Goal: Information Seeking & Learning: Learn about a topic

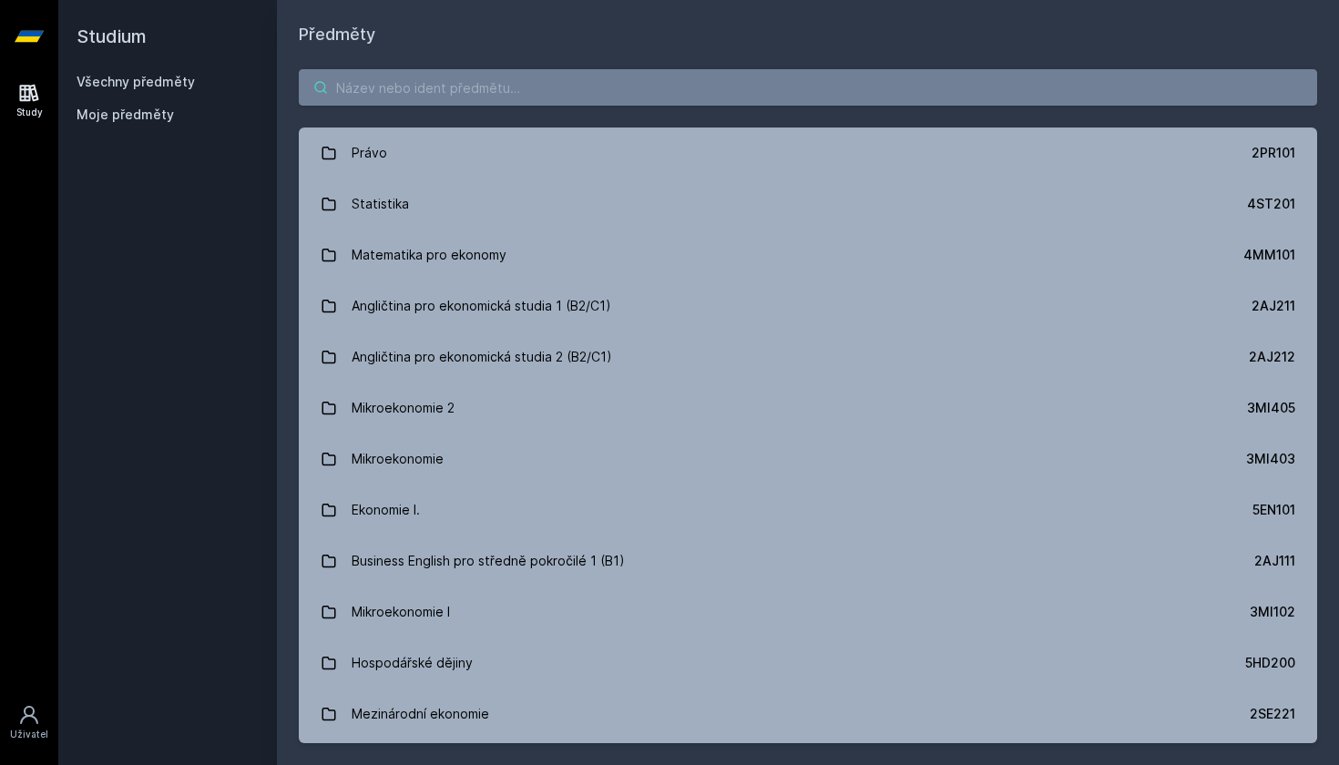
click at [400, 105] on input "search" at bounding box center [808, 87] width 1019 height 36
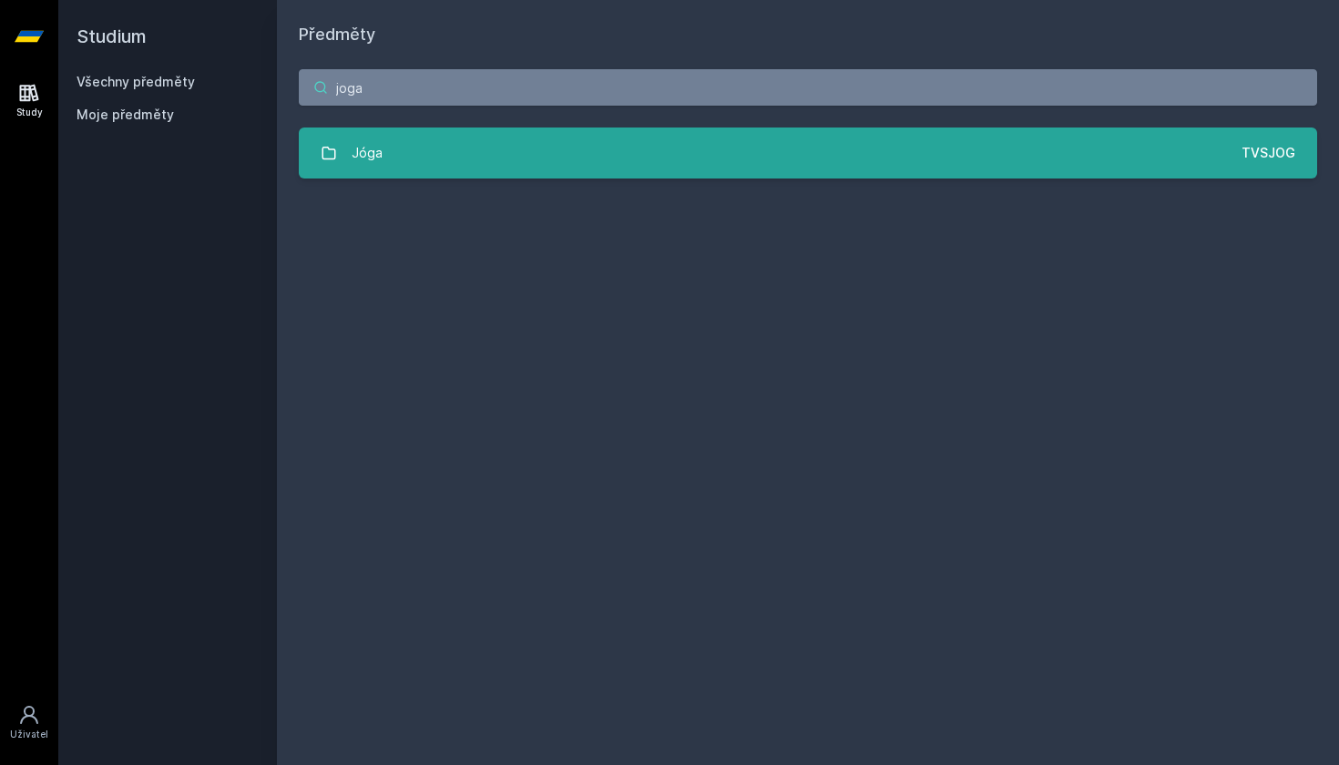
type input "joga"
click at [413, 140] on link "Jóga TVSJOG" at bounding box center [808, 153] width 1019 height 51
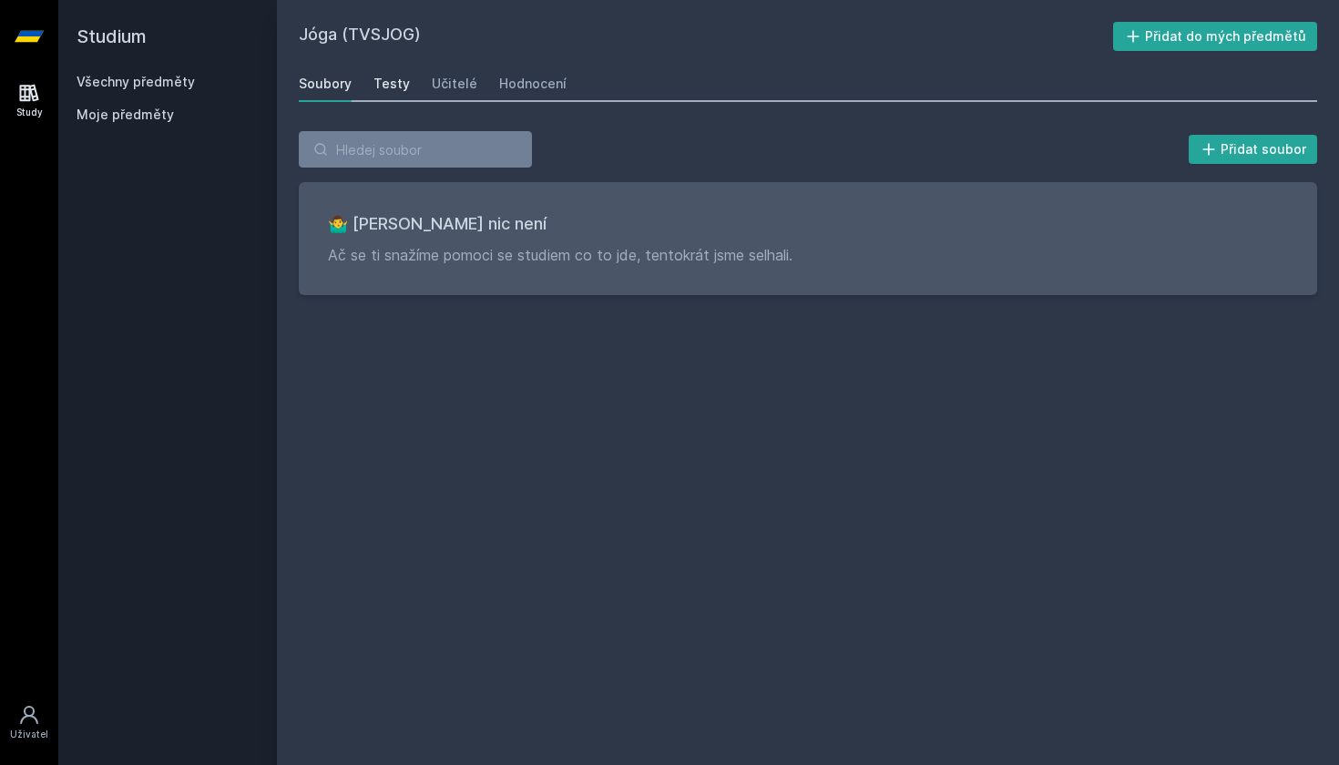
click at [405, 91] on div "Testy" at bounding box center [392, 84] width 36 height 18
click at [450, 79] on div "Učitelé" at bounding box center [455, 84] width 46 height 18
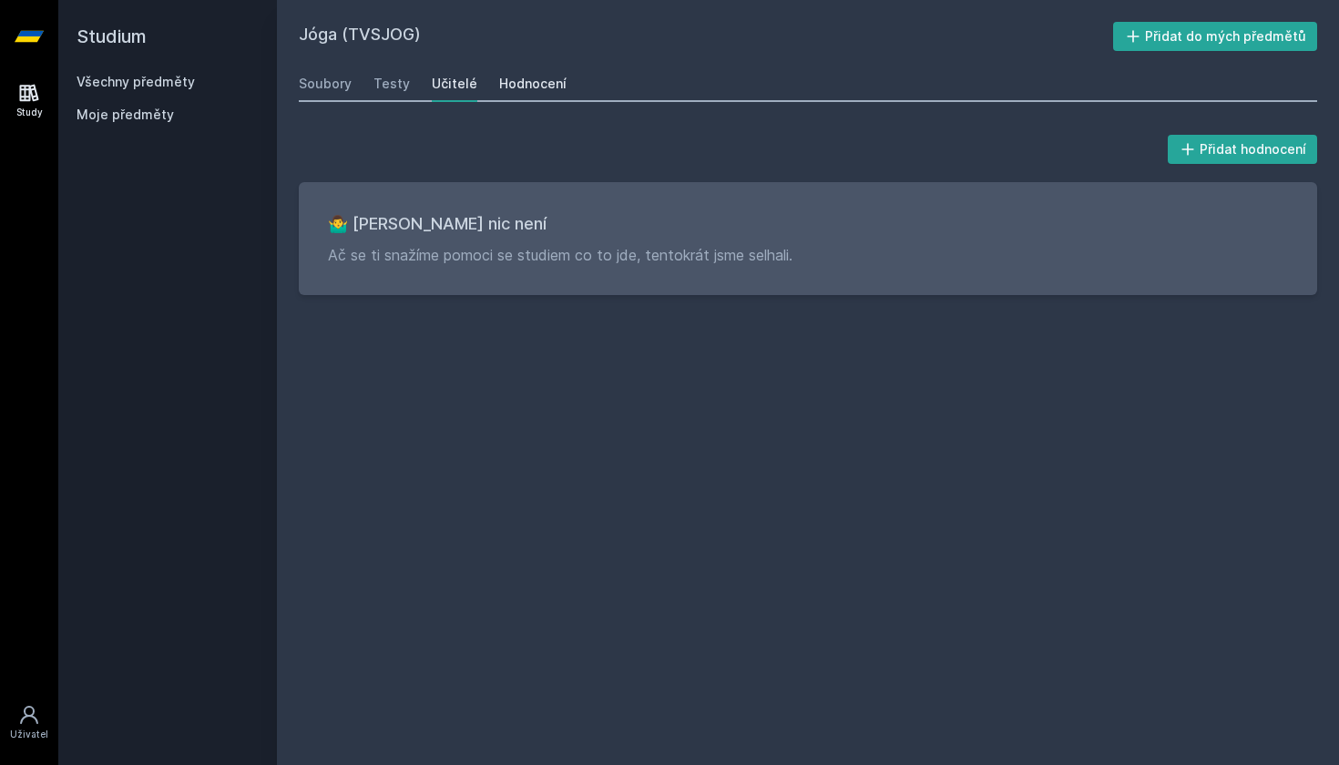
click at [507, 88] on div "Hodnocení" at bounding box center [532, 84] width 67 height 18
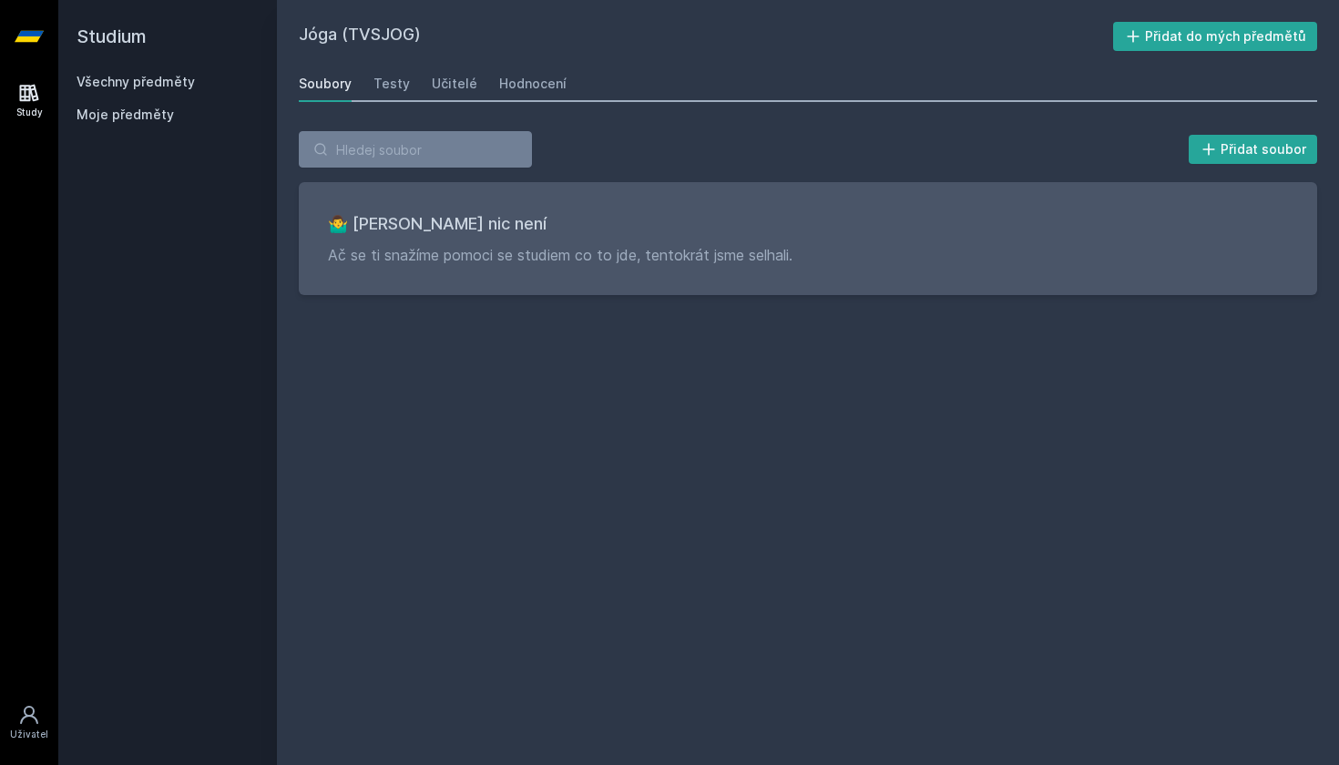
click at [115, 100] on div "Všechny předměty Moje předměty" at bounding box center [168, 102] width 182 height 58
click at [118, 92] on div "Všechny předměty Moje předměty" at bounding box center [168, 102] width 182 height 58
click at [119, 86] on link "Všechny předměty" at bounding box center [136, 81] width 118 height 15
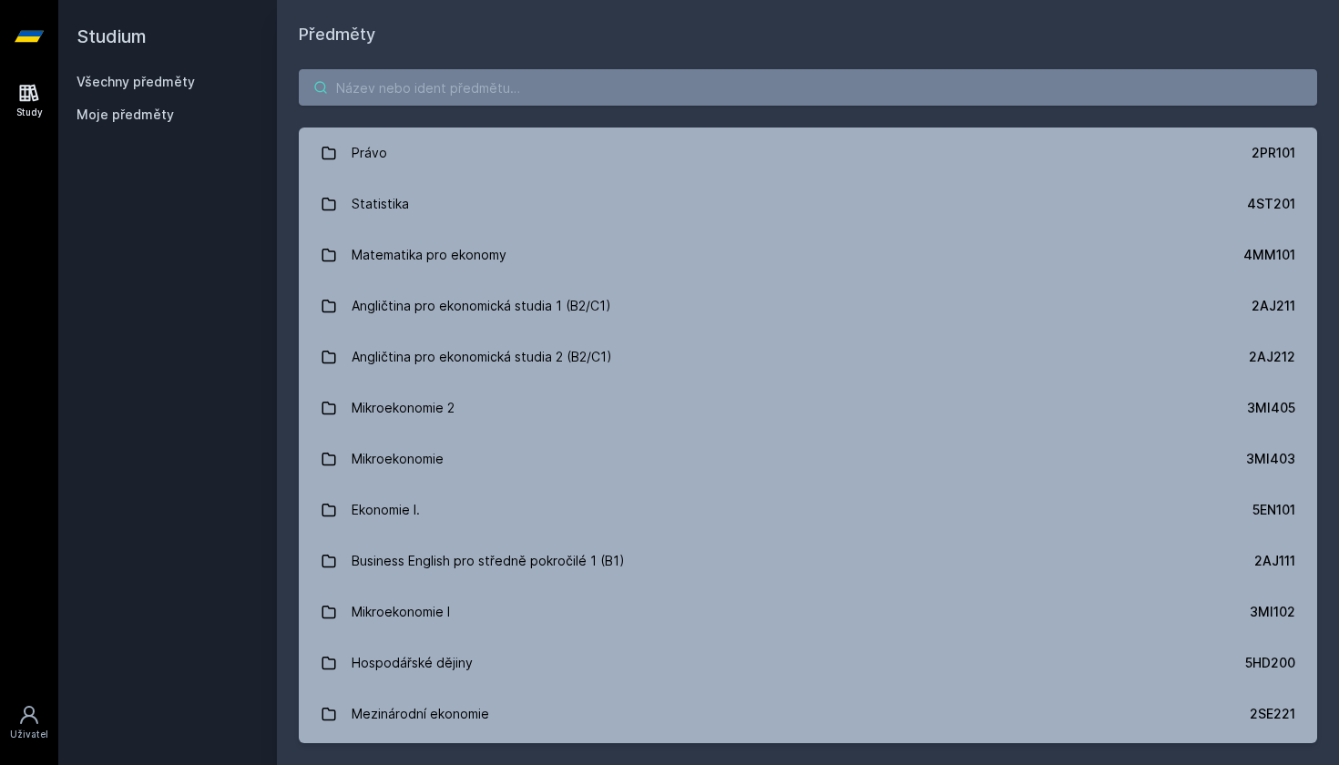
click at [463, 95] on input "search" at bounding box center [808, 87] width 1019 height 36
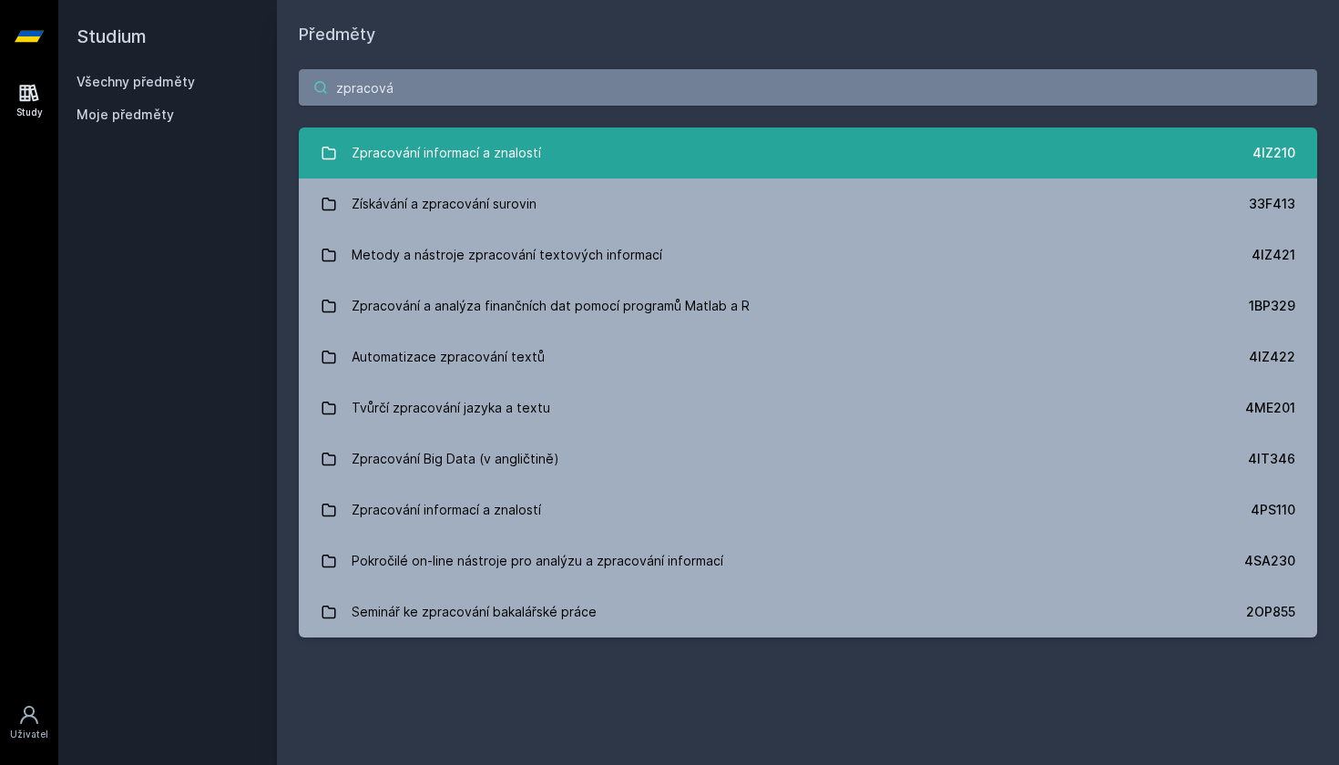
type input "zpracová"
click at [487, 161] on div "Zpracování informací a znalostí" at bounding box center [446, 153] width 189 height 36
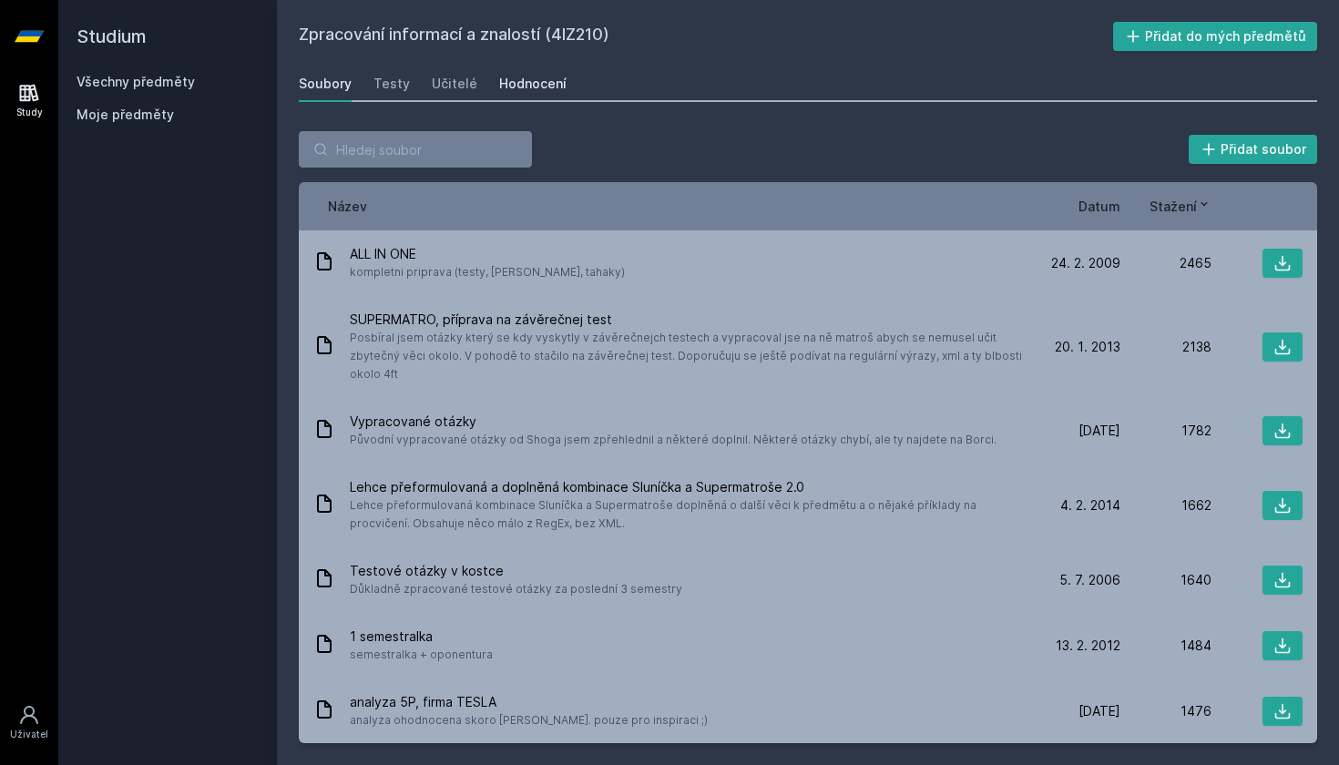
click at [549, 89] on div "Hodnocení" at bounding box center [532, 84] width 67 height 18
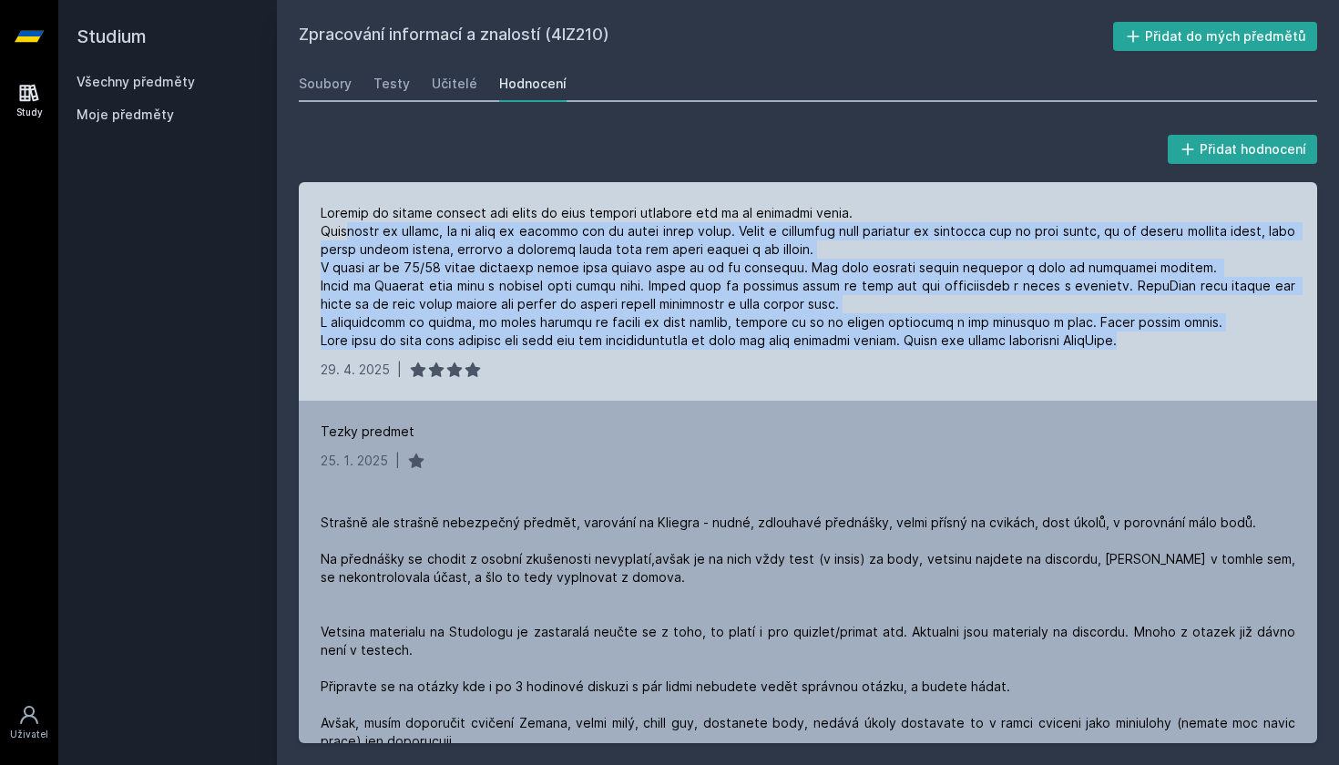
drag, startPoint x: 346, startPoint y: 220, endPoint x: 1196, endPoint y: 342, distance: 858.6
click at [1196, 342] on div at bounding box center [808, 277] width 975 height 146
click at [658, 266] on div at bounding box center [808, 277] width 975 height 146
drag, startPoint x: 362, startPoint y: 251, endPoint x: 1082, endPoint y: 338, distance: 725.8
click at [1082, 338] on div at bounding box center [808, 277] width 975 height 146
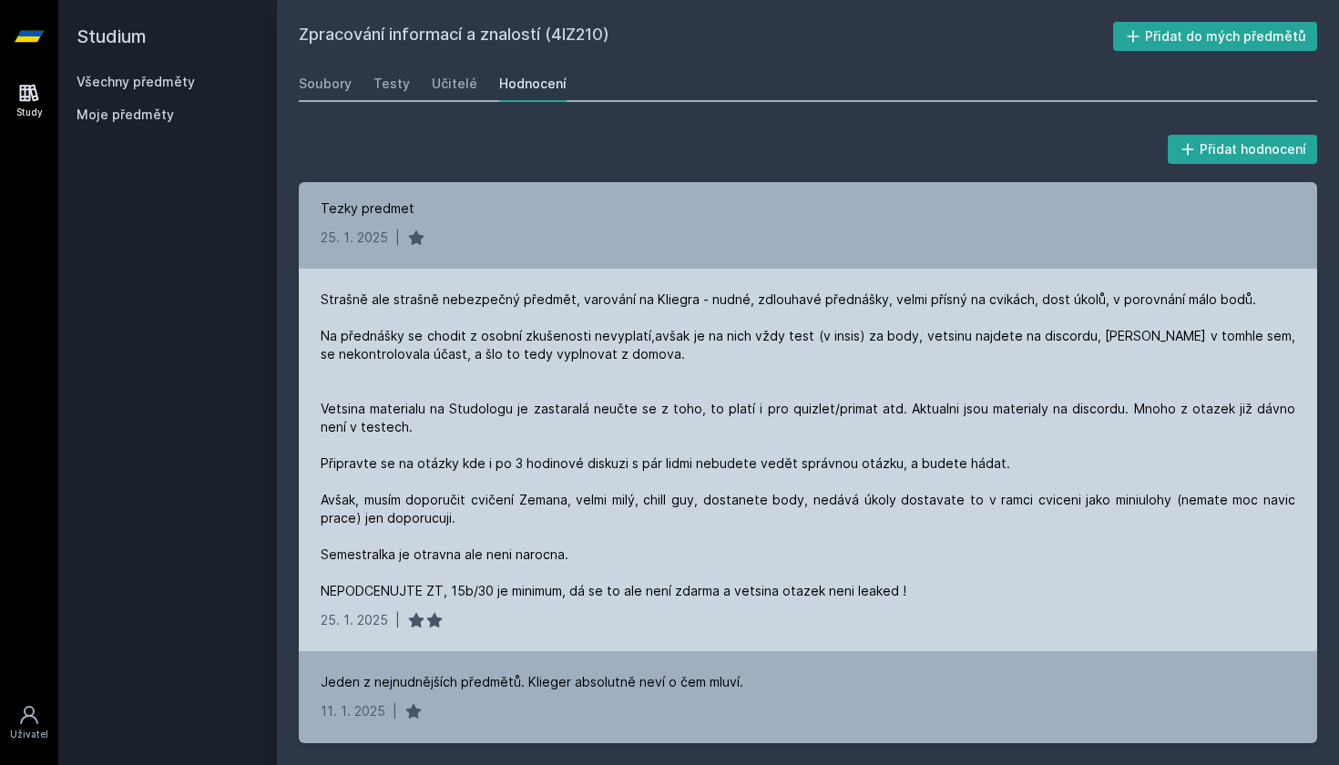
scroll to position [225, 0]
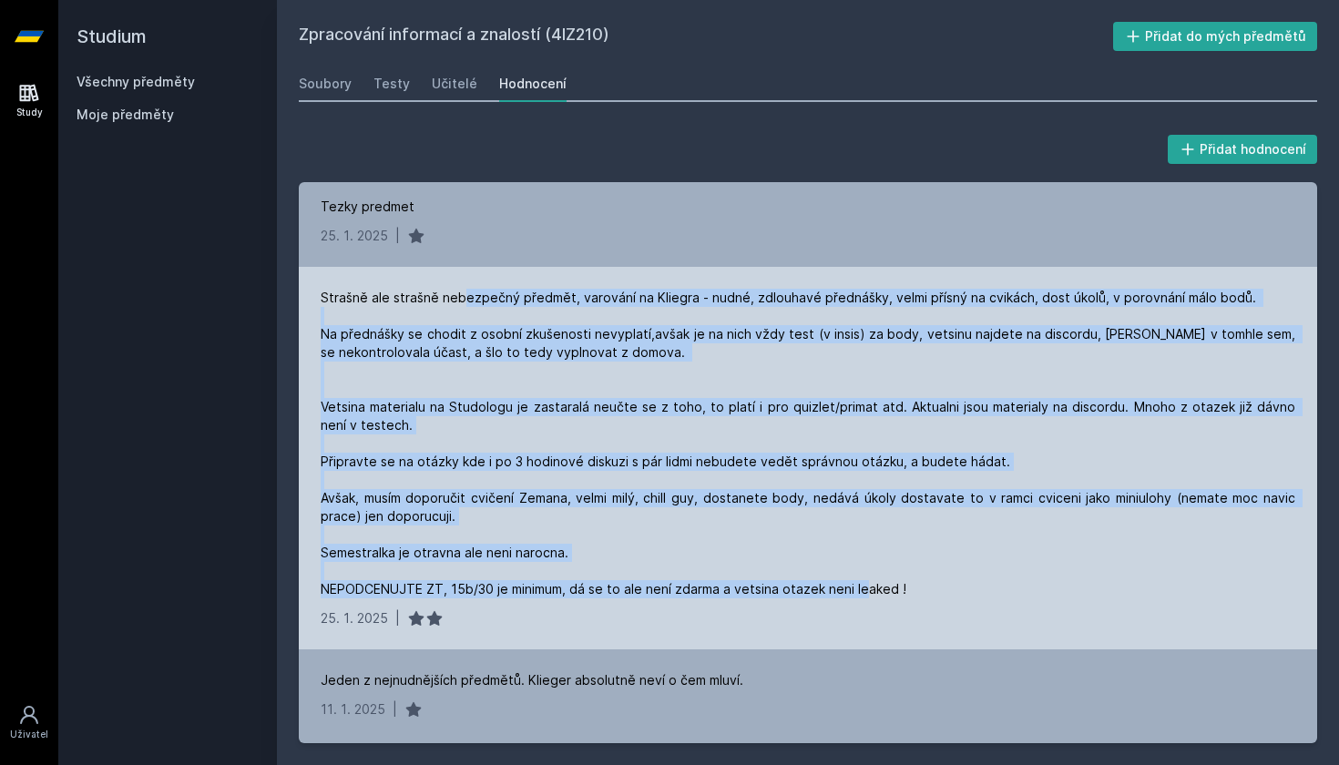
drag, startPoint x: 462, startPoint y: 297, endPoint x: 897, endPoint y: 598, distance: 529.2
click at [897, 598] on div "Strašně ale strašně nebezpečný předmět, varování na Kliegra - nudné, zdlouhavé …" at bounding box center [808, 444] width 975 height 310
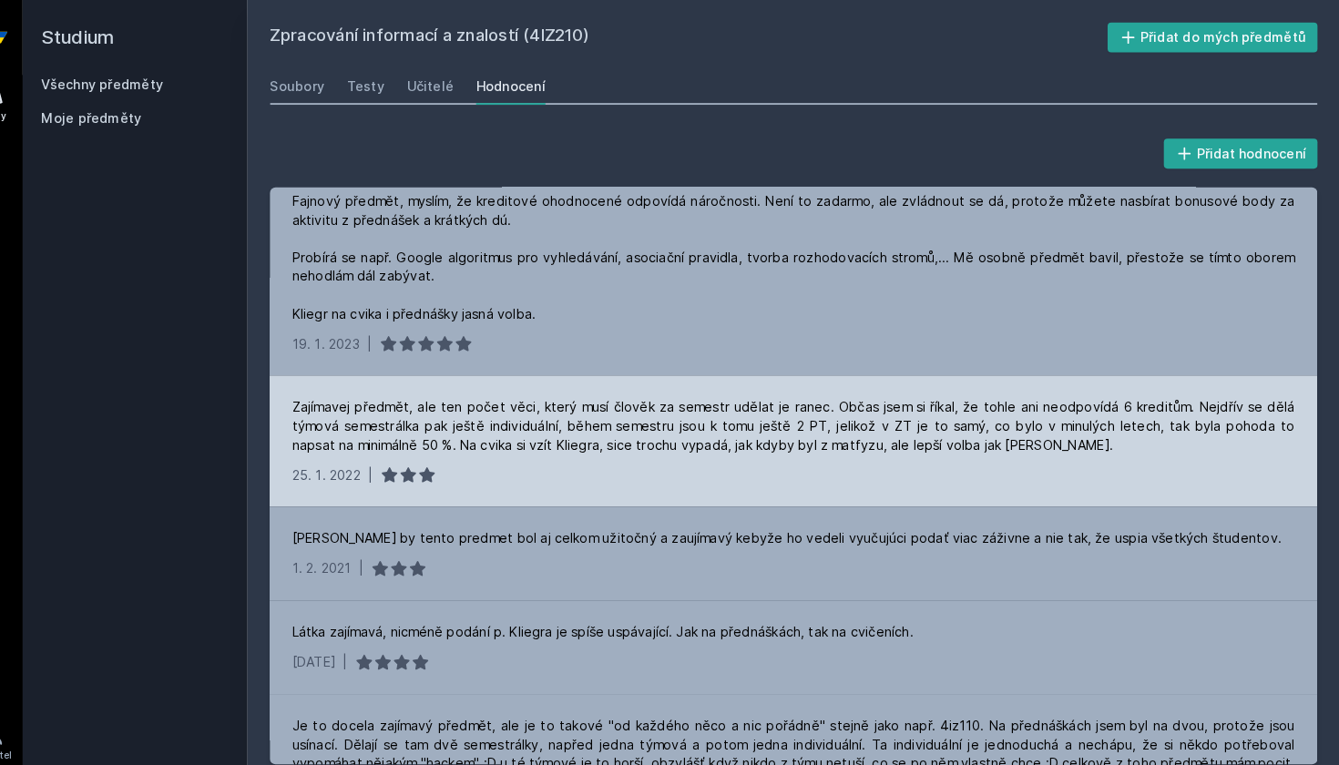
scroll to position [1042, 0]
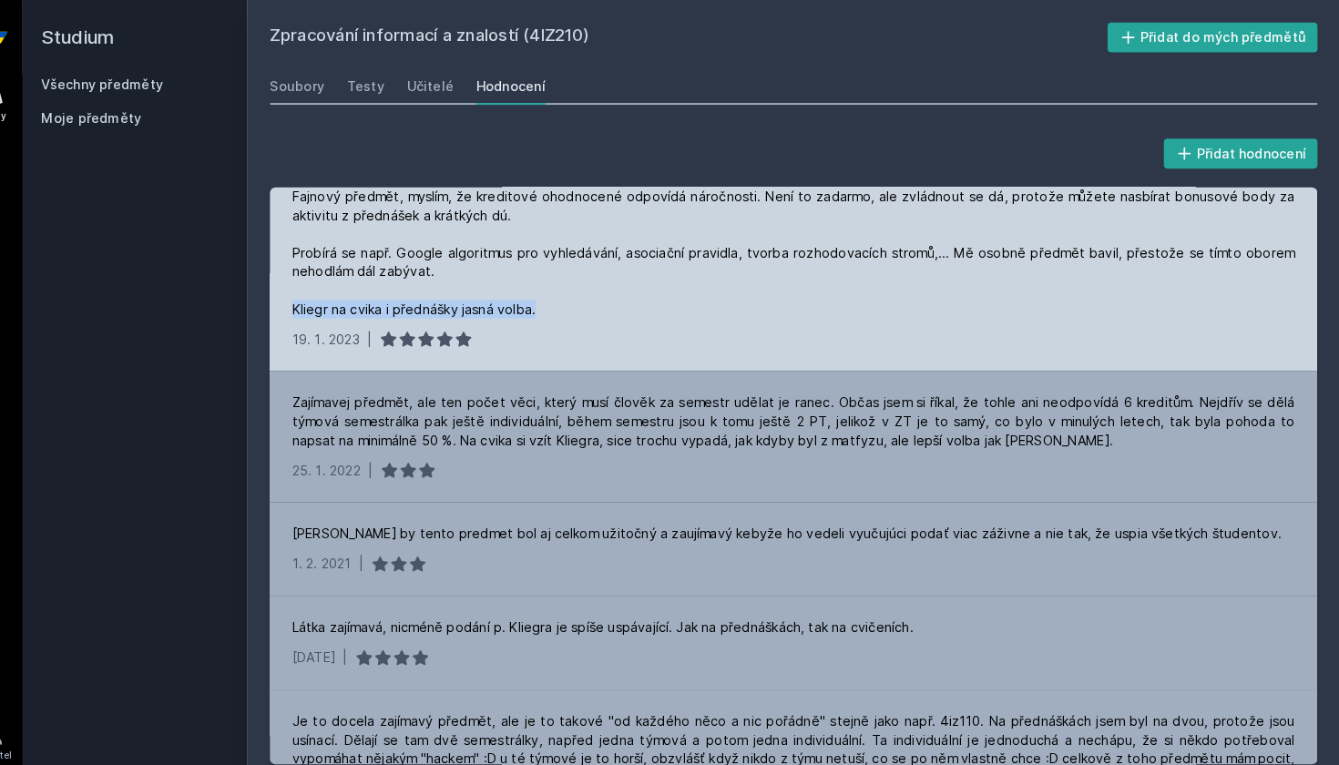
drag, startPoint x: 281, startPoint y: 299, endPoint x: 533, endPoint y: 306, distance: 252.5
click at [533, 306] on div "Fajnový předmět, myslím, že kreditové ohodnocené odpovídá náročnosti. Není to z…" at bounding box center [808, 260] width 1019 height 200
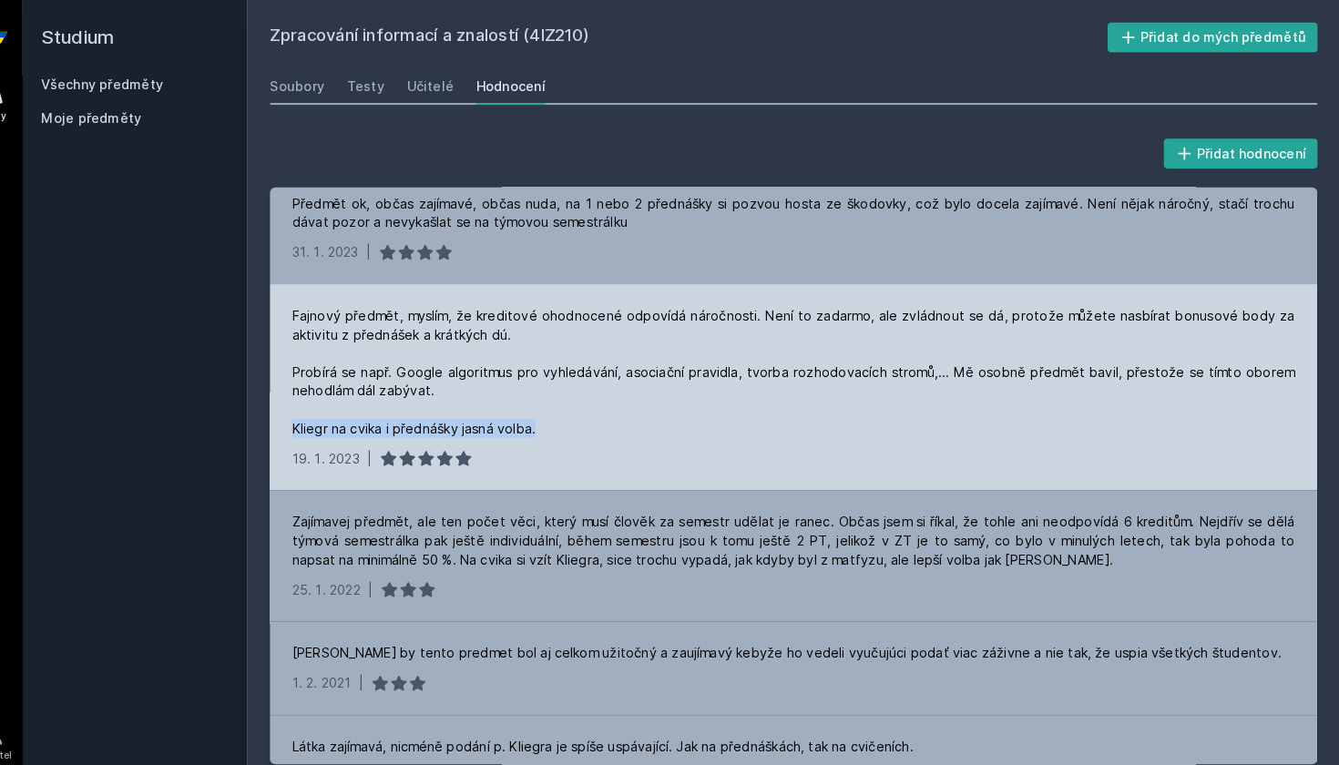
scroll to position [922, 0]
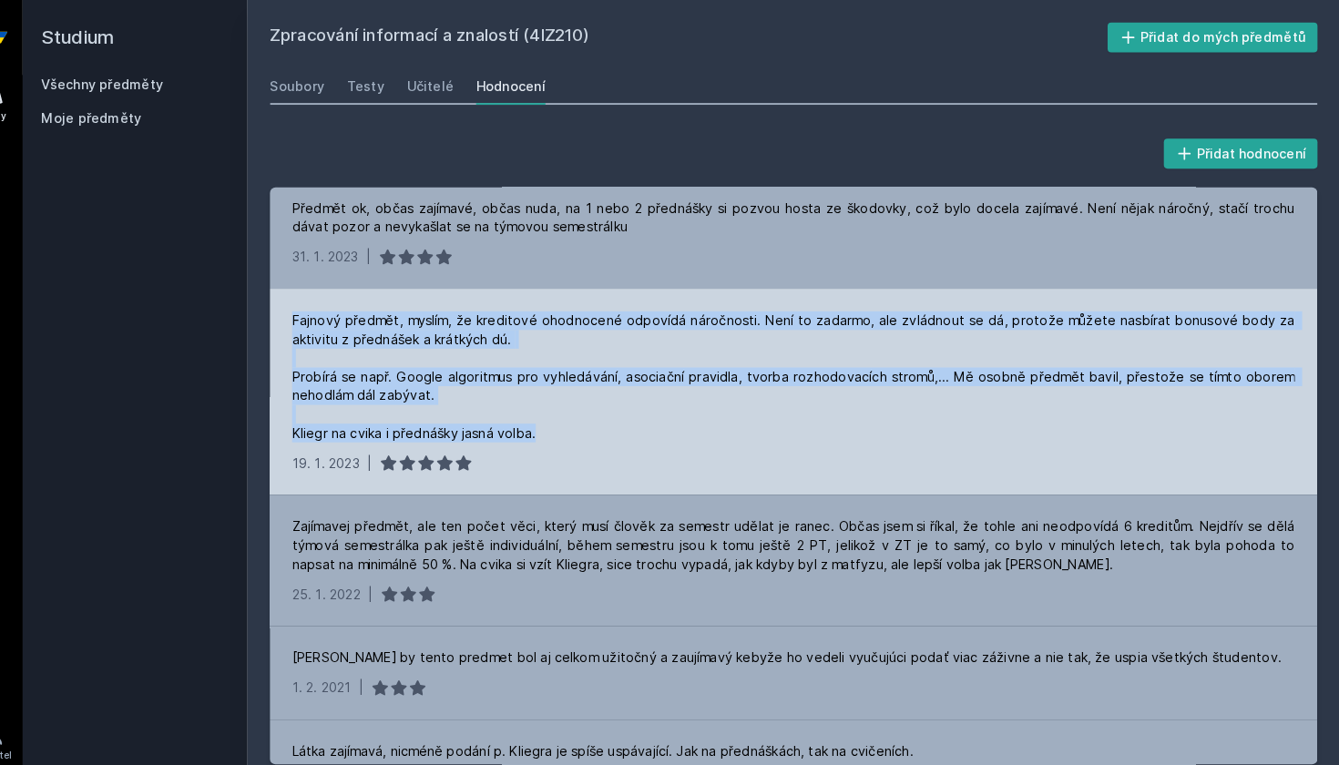
drag, startPoint x: 282, startPoint y: 310, endPoint x: 538, endPoint y: 427, distance: 280.9
click at [538, 427] on div "Fajnový předmět, myslím, že kreditové ohodnocené odpovídá náročnosti. Není to z…" at bounding box center [808, 381] width 1019 height 200
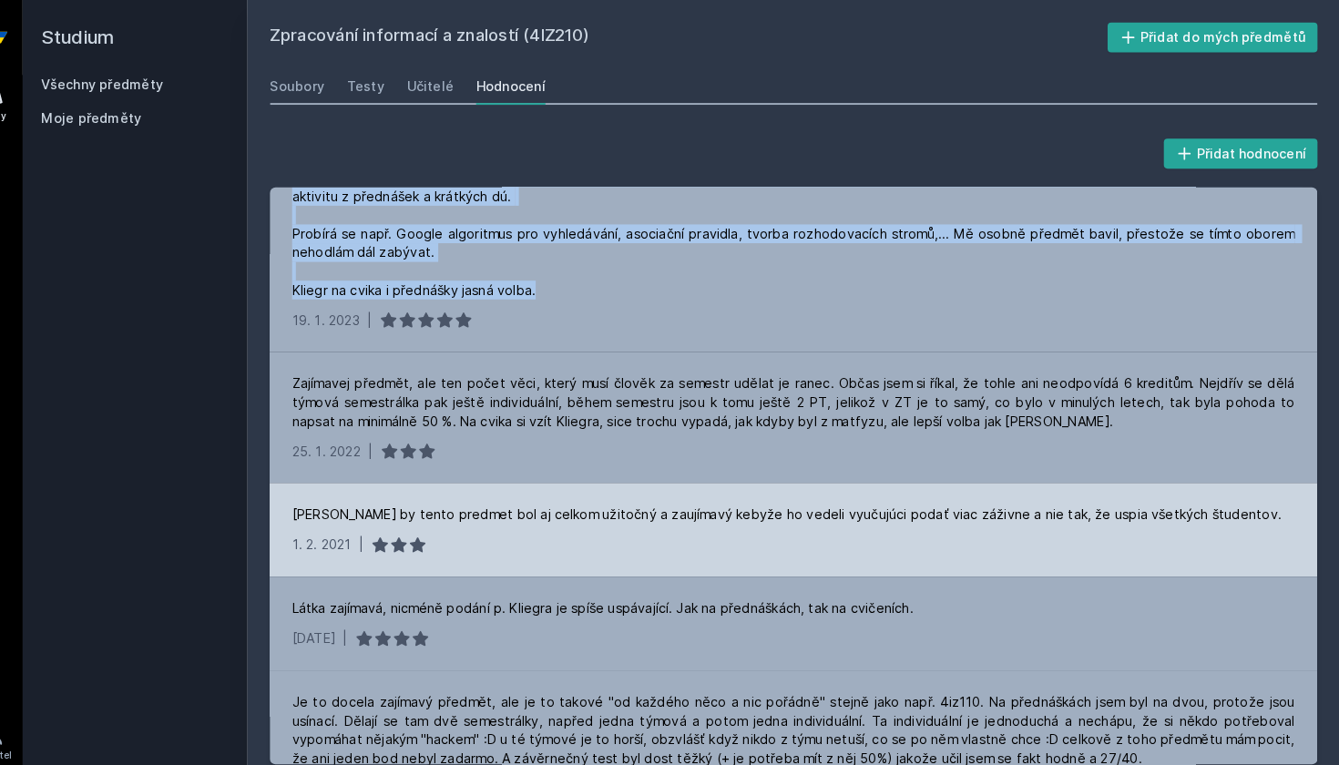
scroll to position [1062, 0]
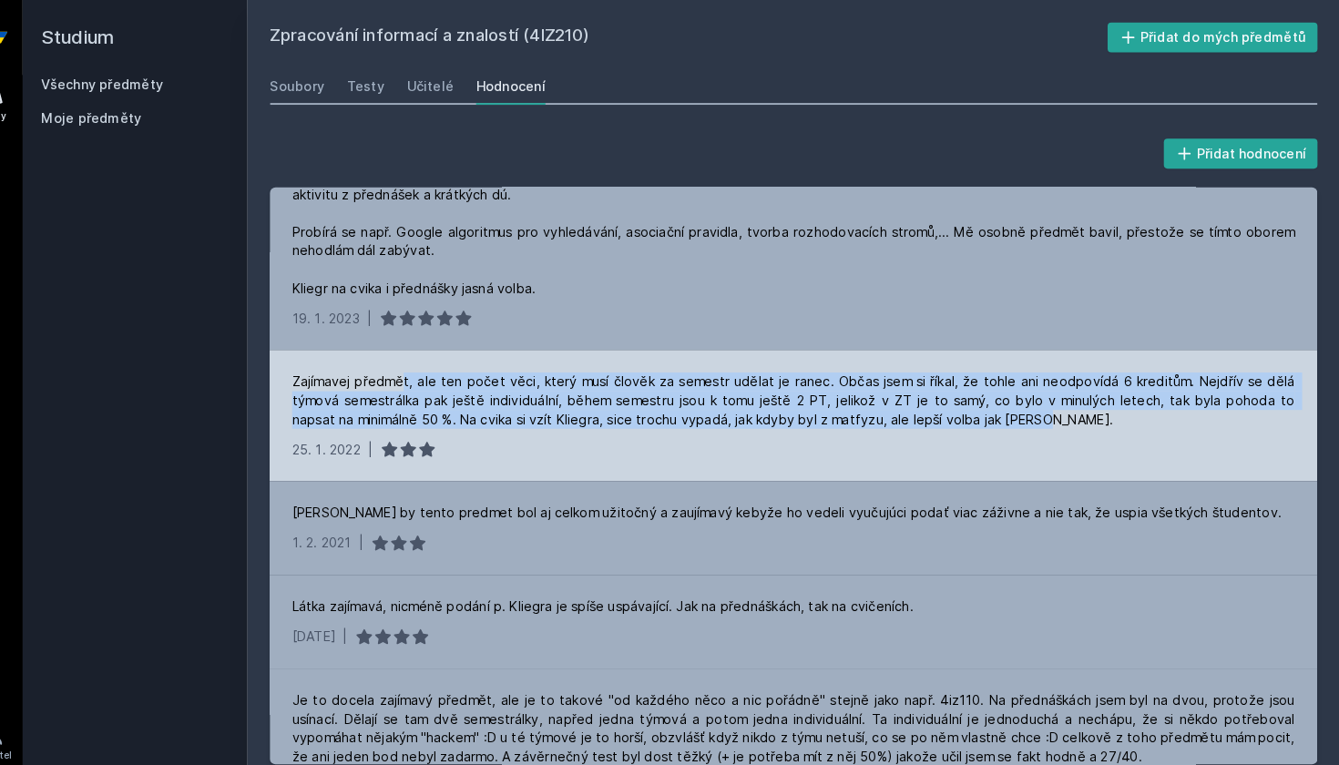
drag, startPoint x: 392, startPoint y: 372, endPoint x: 987, endPoint y: 407, distance: 596.0
click at [987, 407] on div "Zajímavej předmět, ale ten počet věci, který musí člověk za semestr udělat je r…" at bounding box center [808, 390] width 975 height 55
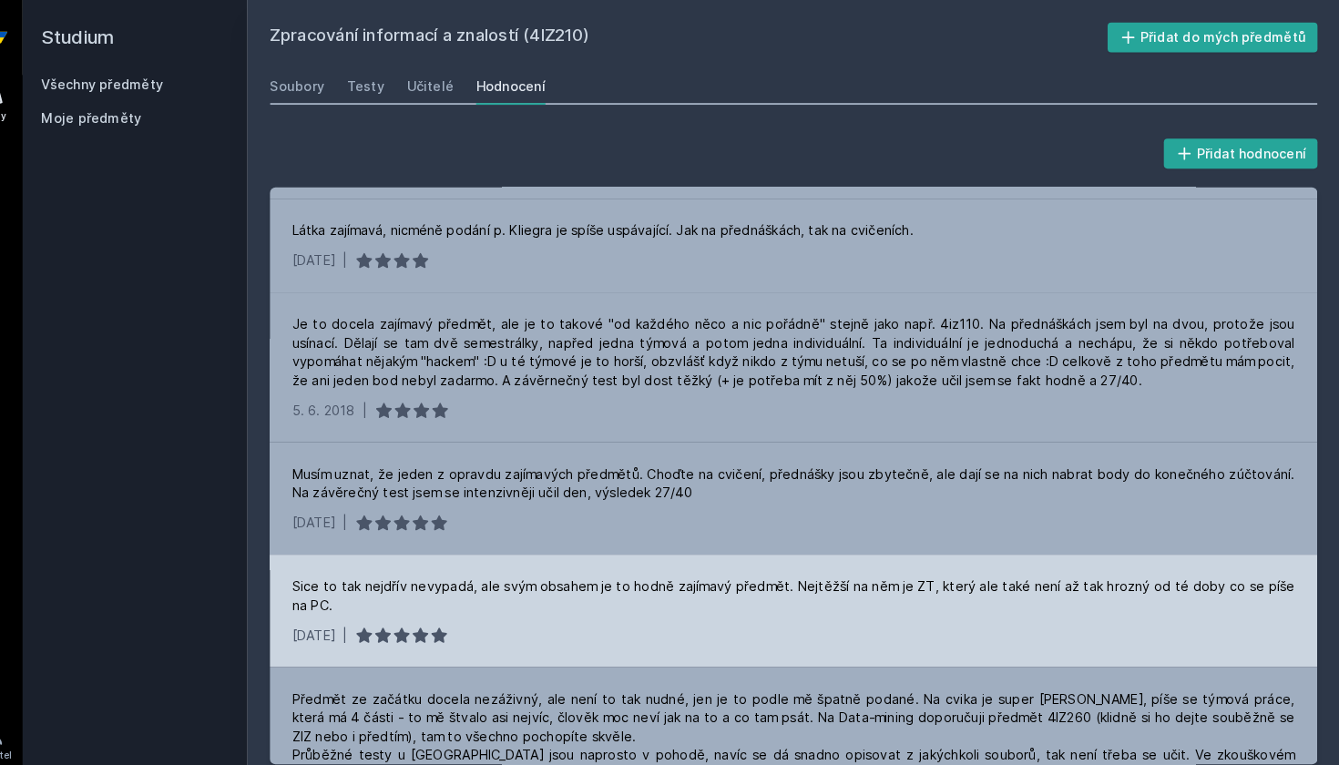
scroll to position [1433, 0]
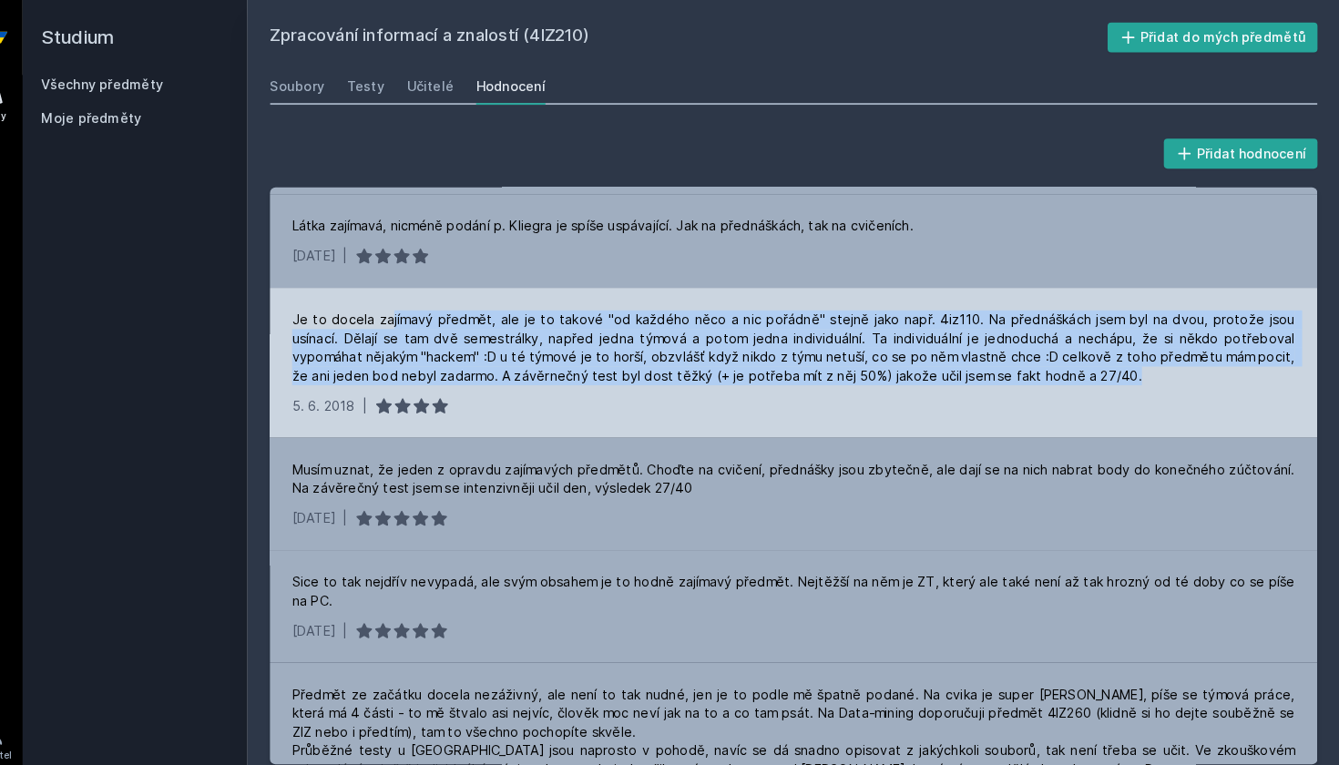
drag, startPoint x: 374, startPoint y: 305, endPoint x: 1039, endPoint y: 367, distance: 668.0
click at [1039, 367] on div "Je to docela zajímavý předmět, ale je to takové "od každého něco a nic pořádně"…" at bounding box center [808, 338] width 975 height 73
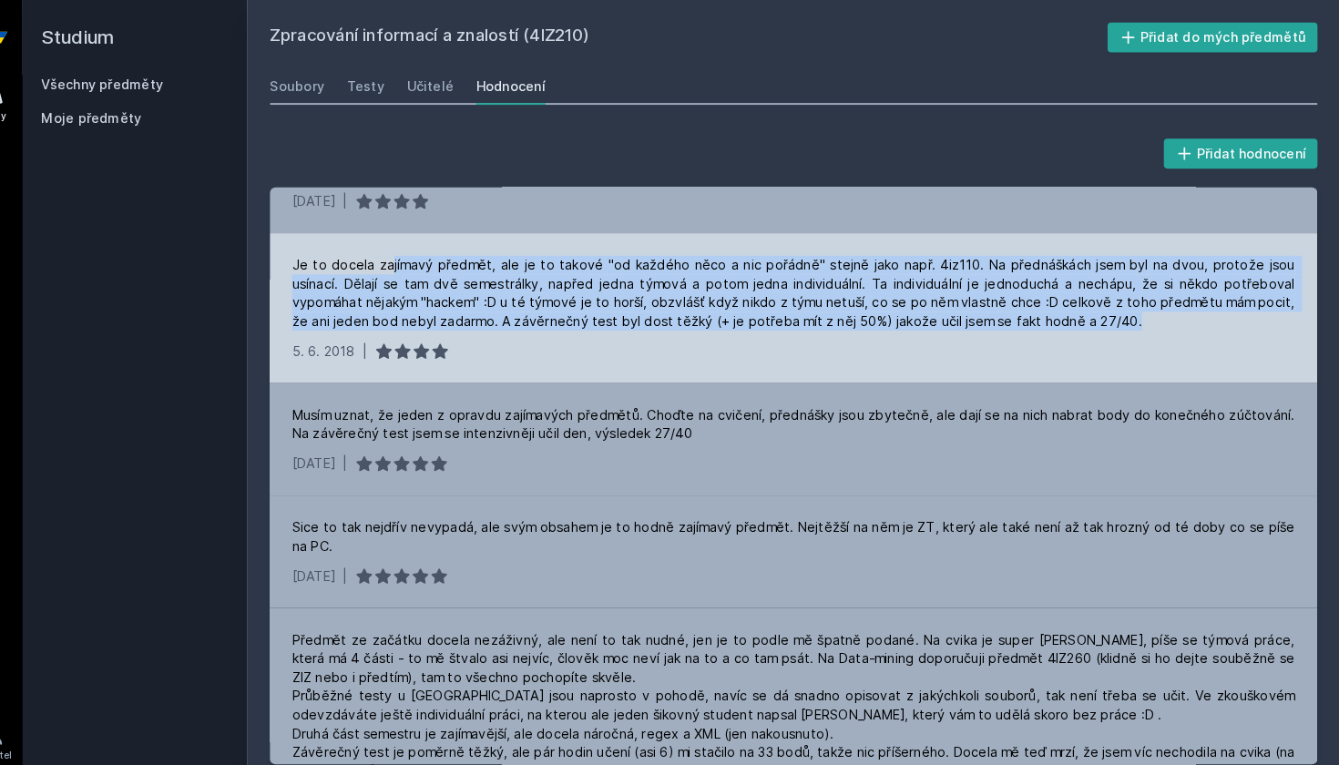
scroll to position [1491, 0]
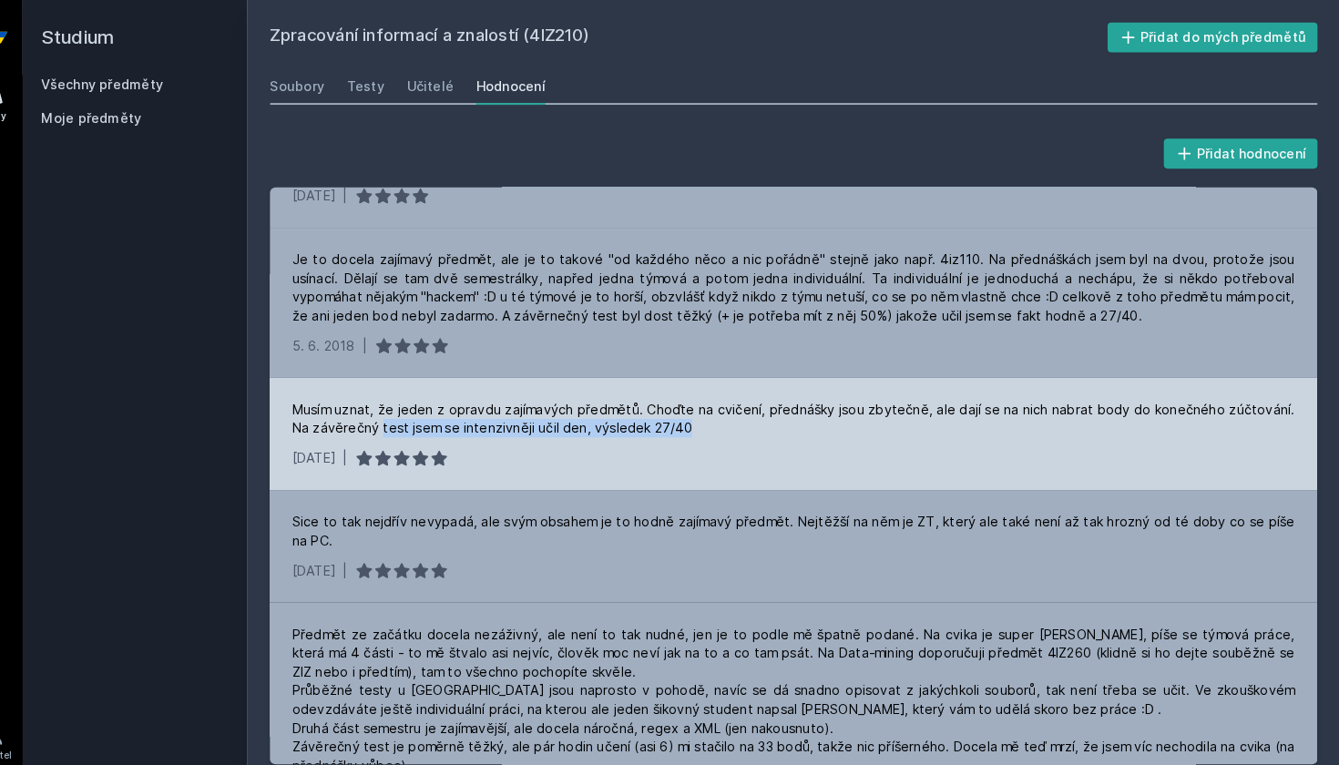
drag, startPoint x: 349, startPoint y: 416, endPoint x: 697, endPoint y: 416, distance: 348.0
click at [697, 416] on div "Musím uznat, že jeden z opravdu zajímavých předmětů. Choďte na cvičení, přednáš…" at bounding box center [808, 407] width 975 height 36
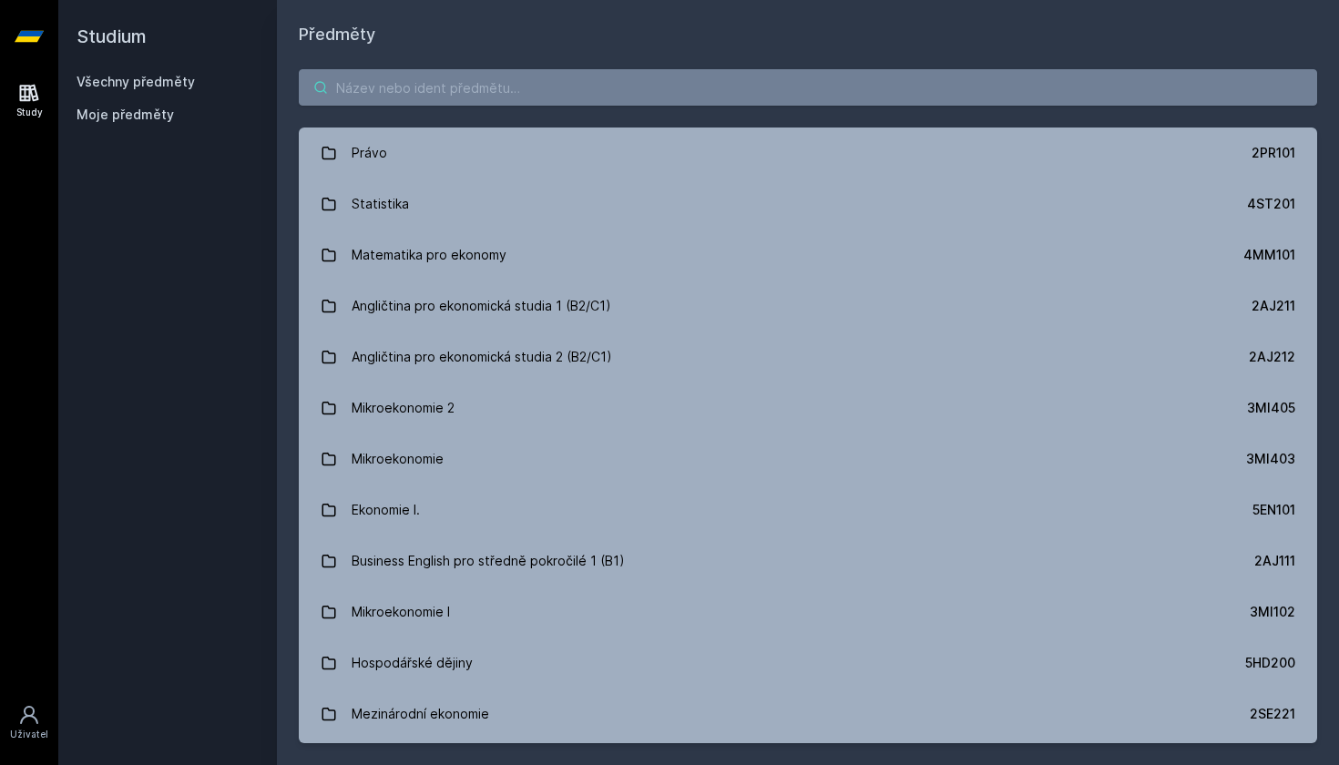
click at [412, 95] on input "search" at bounding box center [808, 87] width 1019 height 36
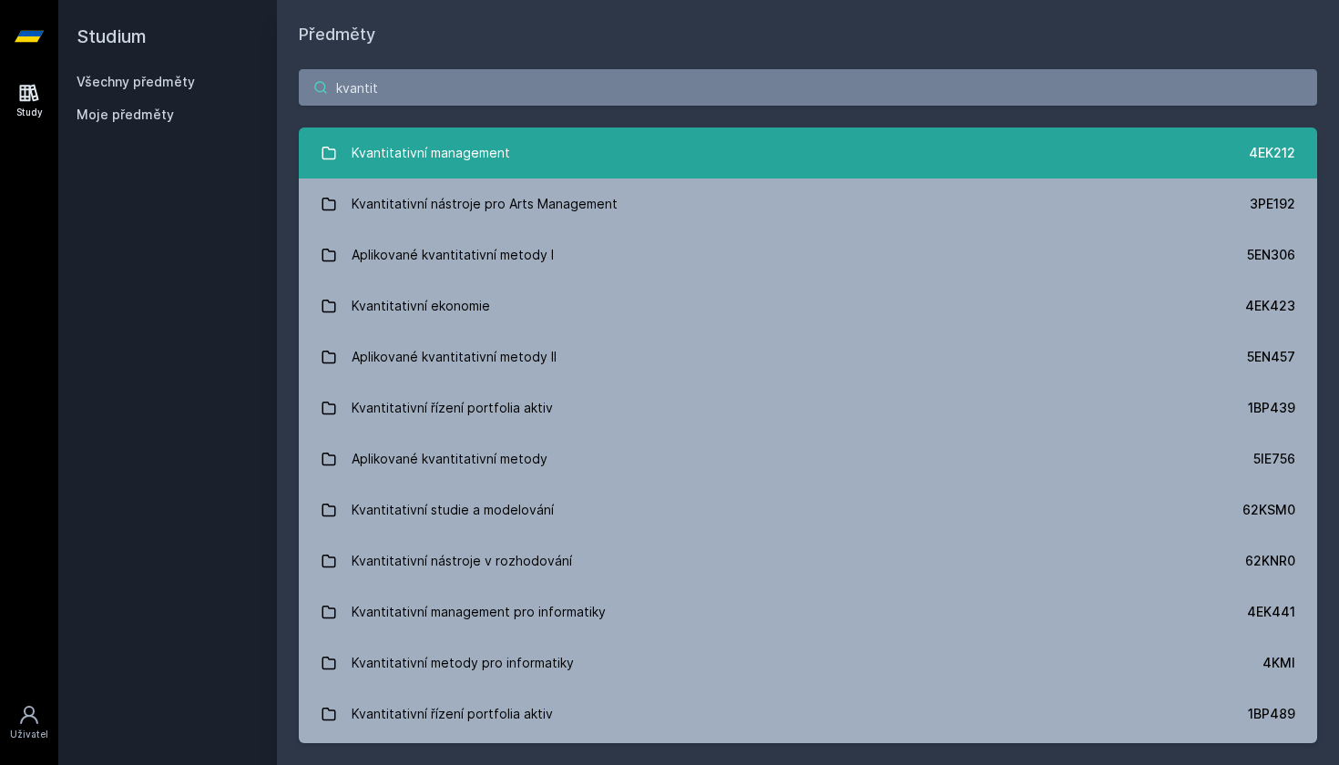
type input "kvantit"
click at [428, 164] on div "Kvantitativní management" at bounding box center [431, 153] width 159 height 36
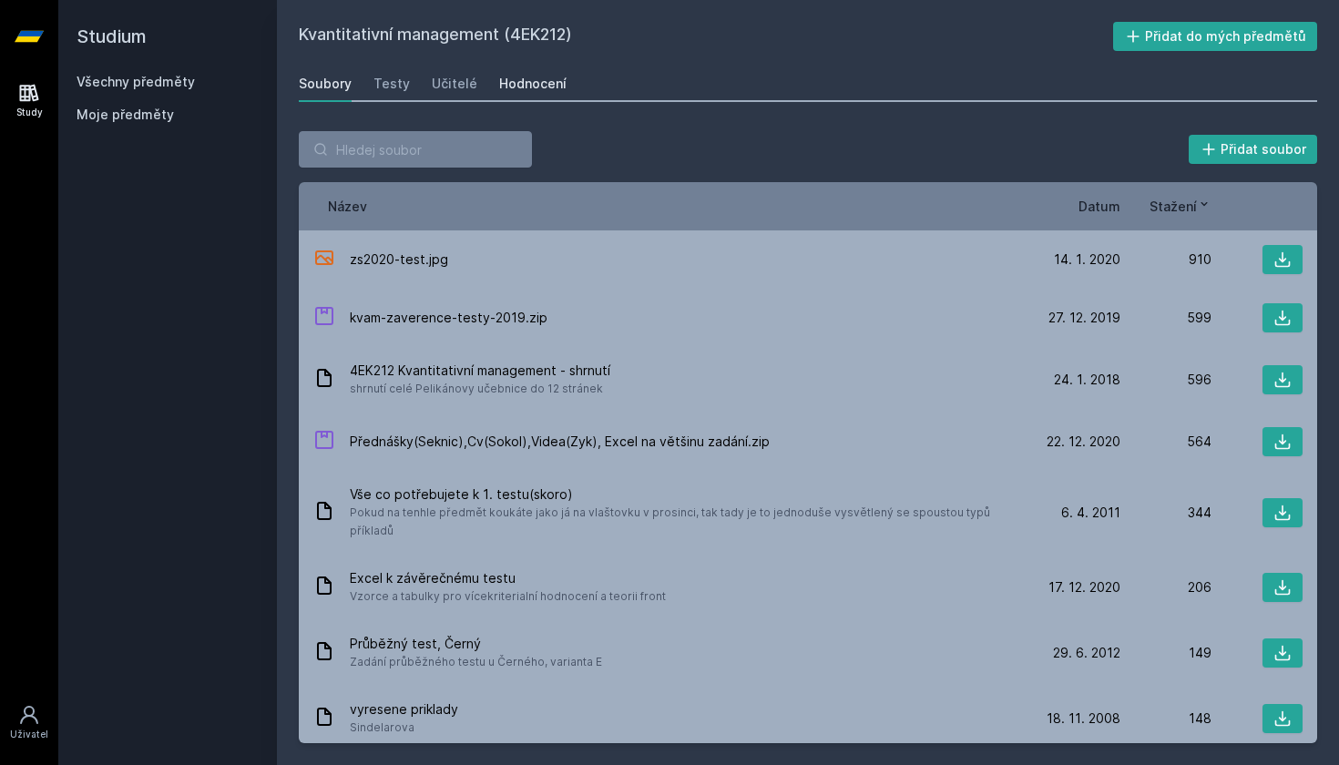
click at [531, 86] on div "Hodnocení" at bounding box center [532, 84] width 67 height 18
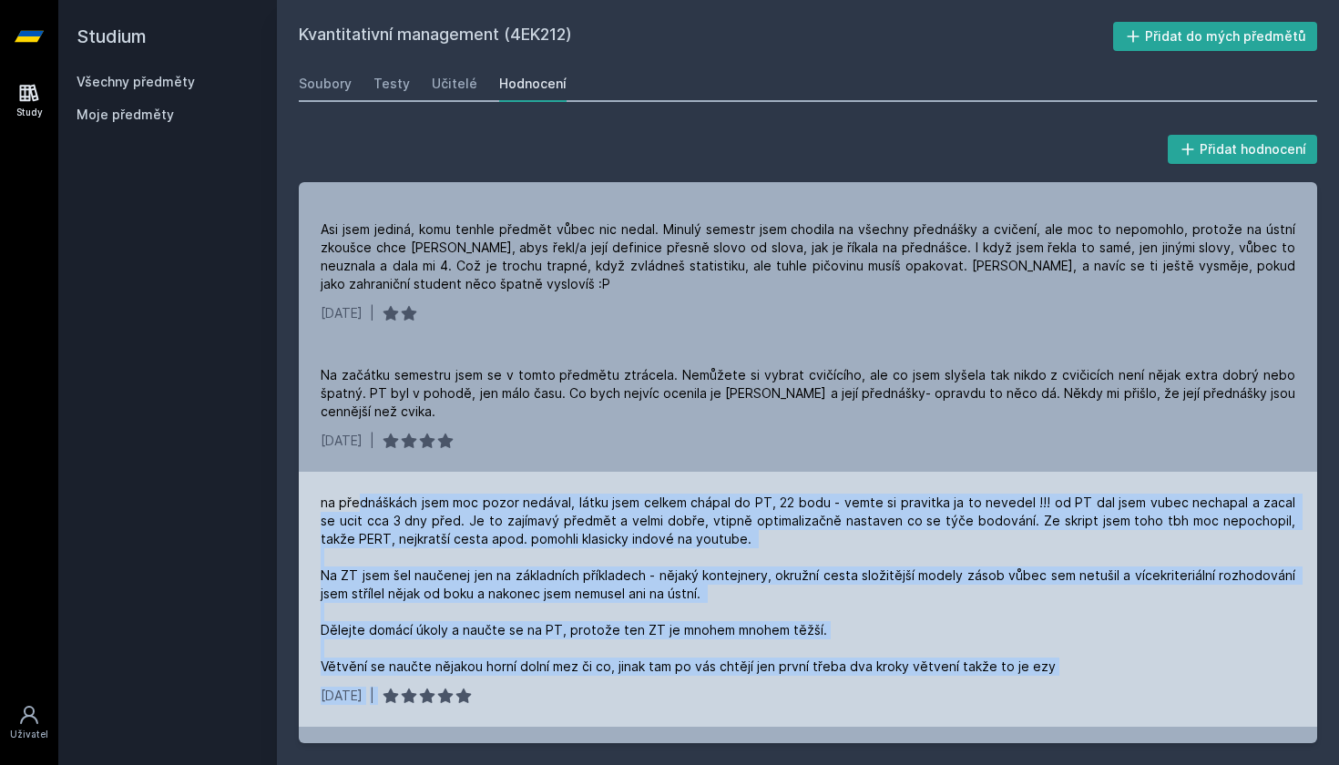
drag, startPoint x: 360, startPoint y: 501, endPoint x: 1055, endPoint y: 682, distance: 718.4
click at [1055, 682] on div "na přednáškách jsem moc pozor nedával, látku jsem celkem chápal do PT, 22 bodu …" at bounding box center [808, 599] width 1019 height 255
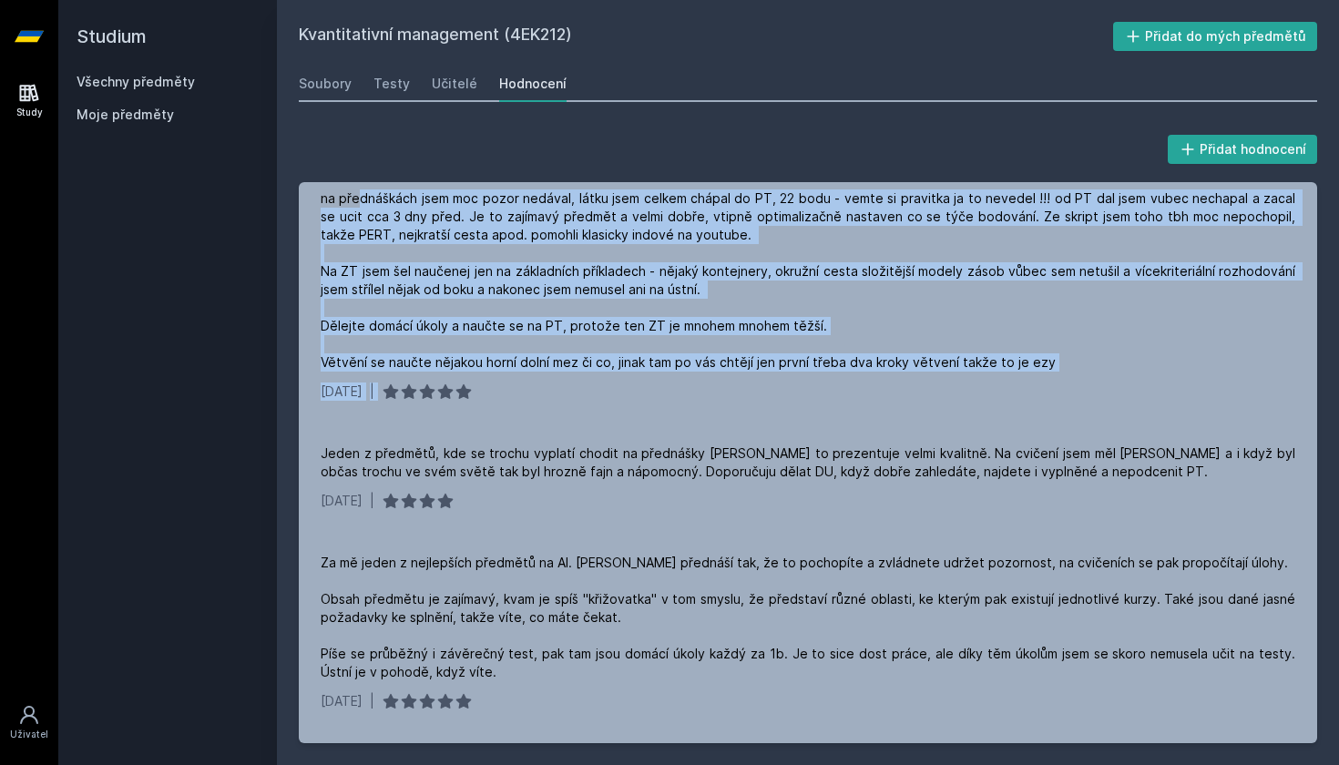
scroll to position [453, 0]
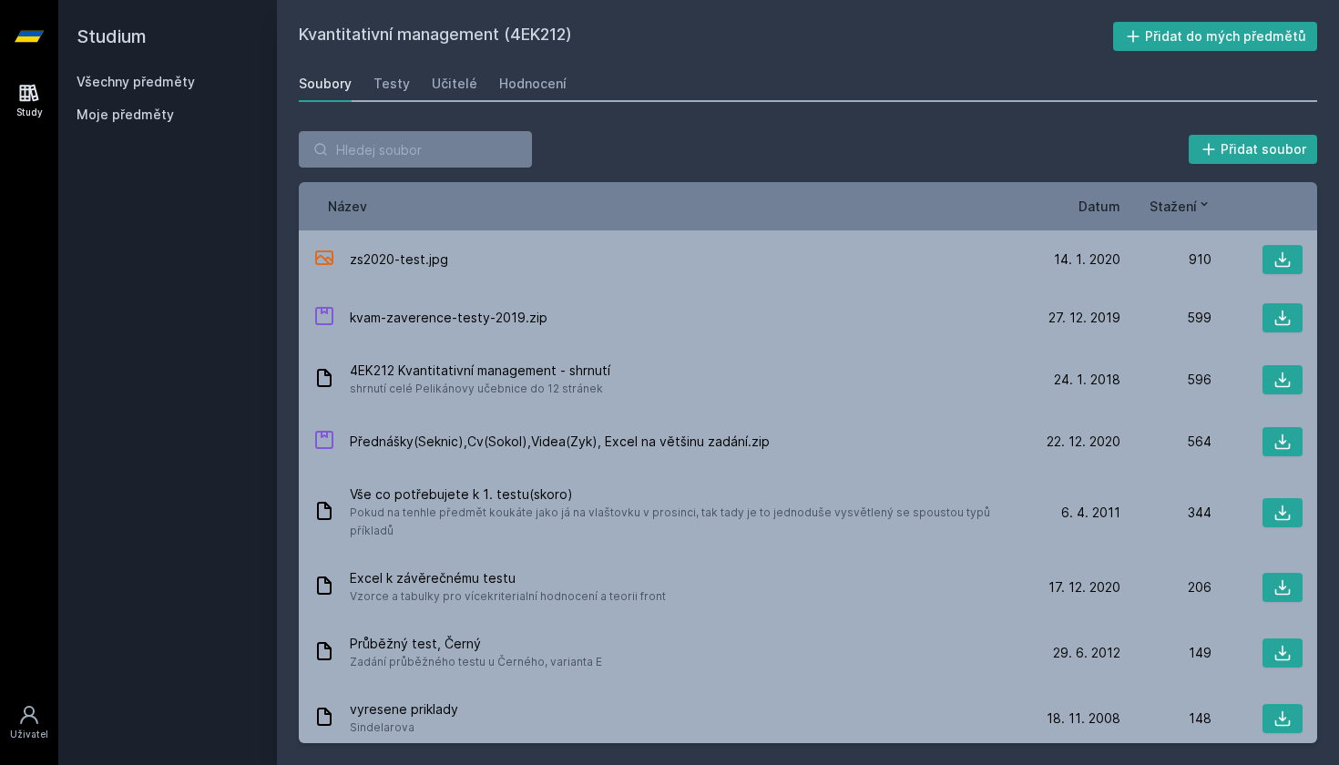
click at [146, 77] on link "Všechny předměty" at bounding box center [136, 81] width 118 height 15
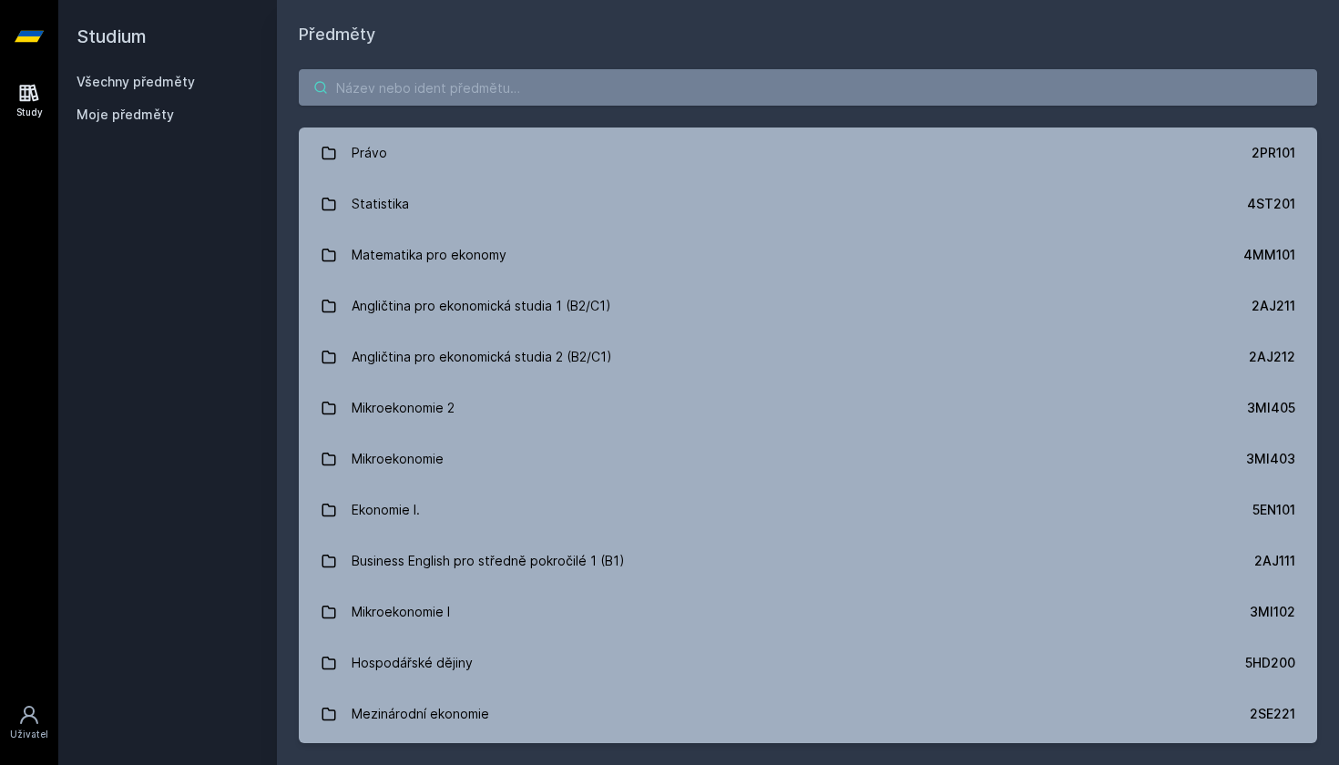
click at [388, 87] on input "search" at bounding box center [808, 87] width 1019 height 36
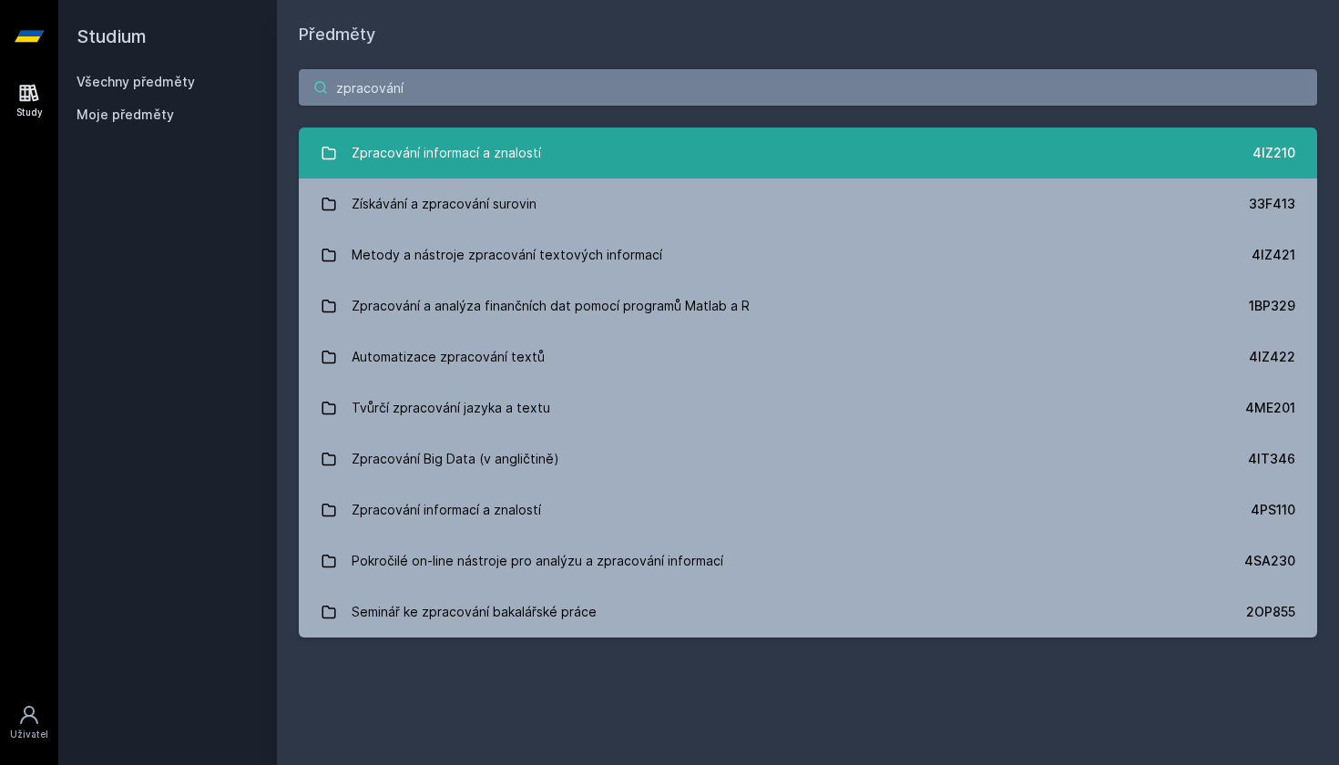
type input "zpracování"
click at [384, 141] on div "Zpracování informací a znalostí" at bounding box center [446, 153] width 189 height 36
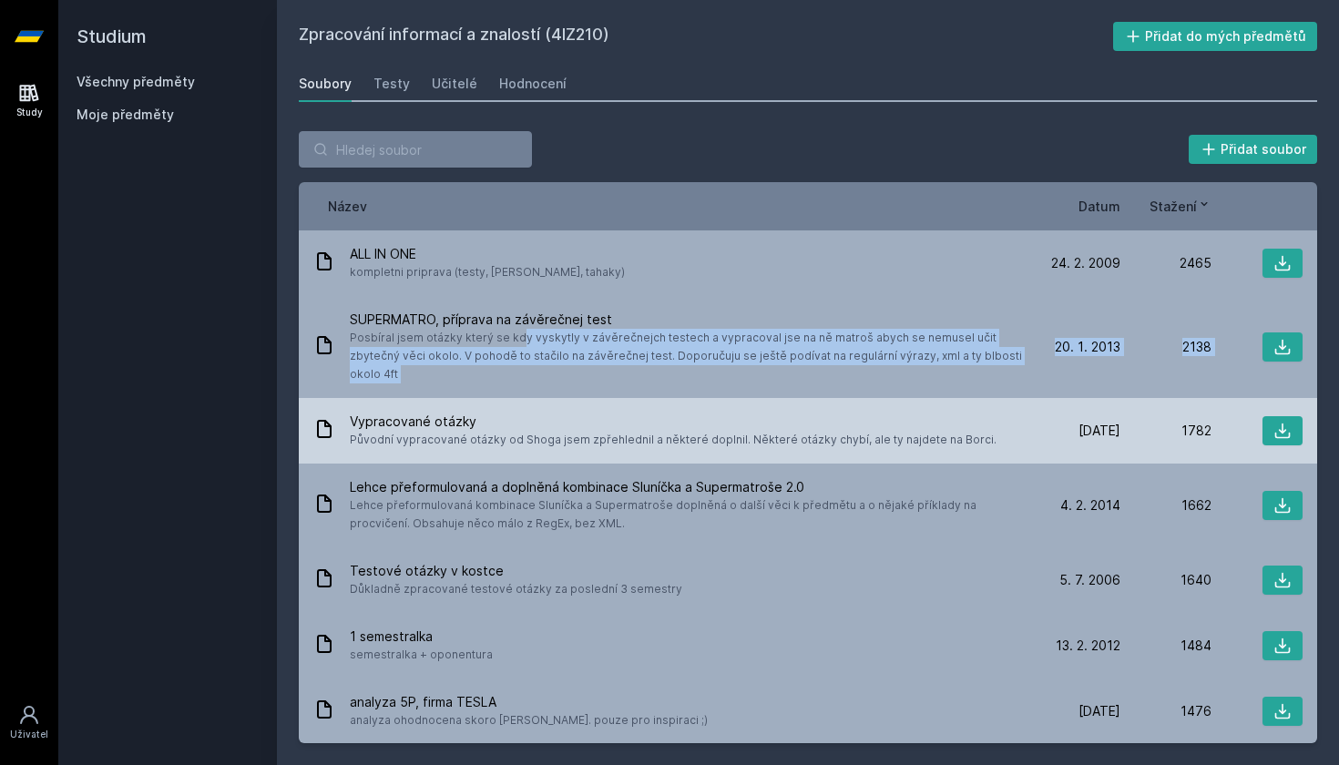
drag, startPoint x: 433, startPoint y: 337, endPoint x: 1012, endPoint y: 387, distance: 581.6
click at [1012, 387] on div "ALL IN ONE kompletni priprava (testy, [PERSON_NAME], tahaky) [DATE] [DATE] 2465…" at bounding box center [808, 486] width 1019 height 513
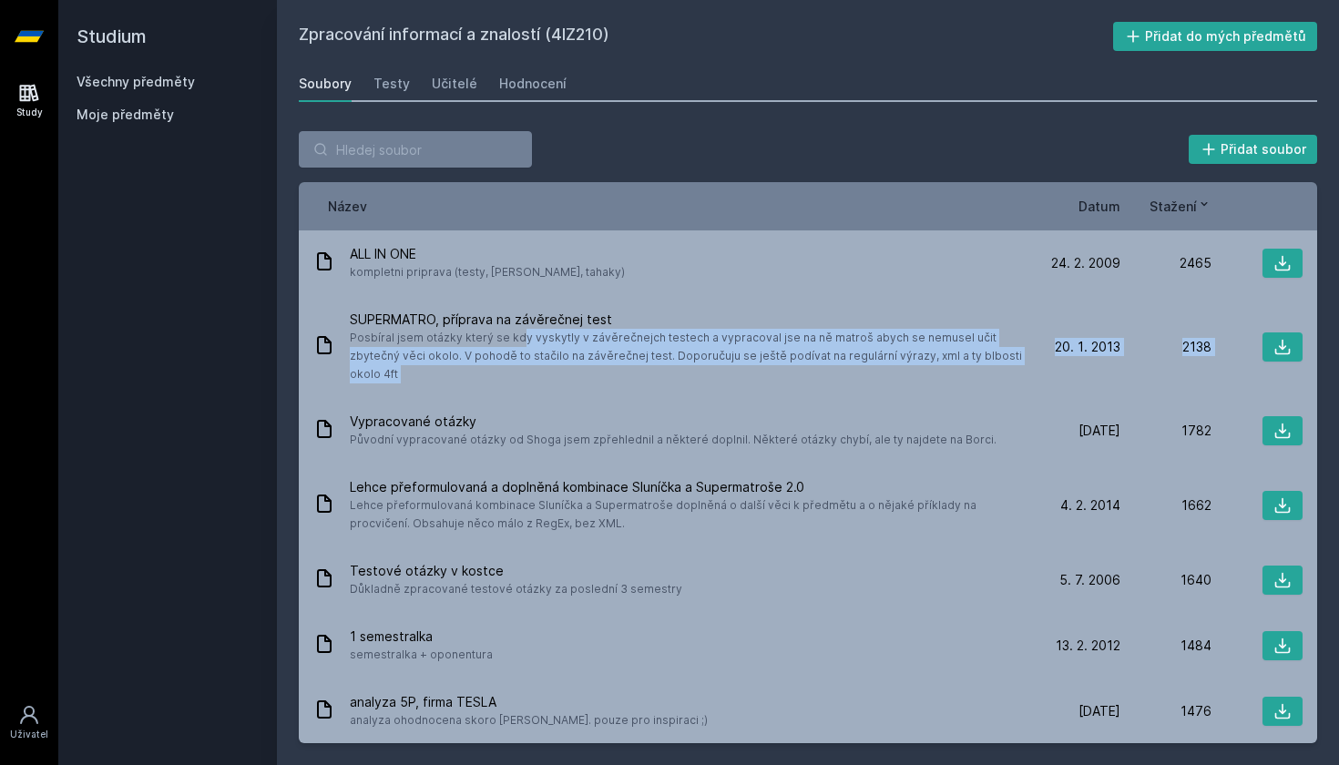
click at [1110, 201] on span "Datum" at bounding box center [1100, 206] width 42 height 19
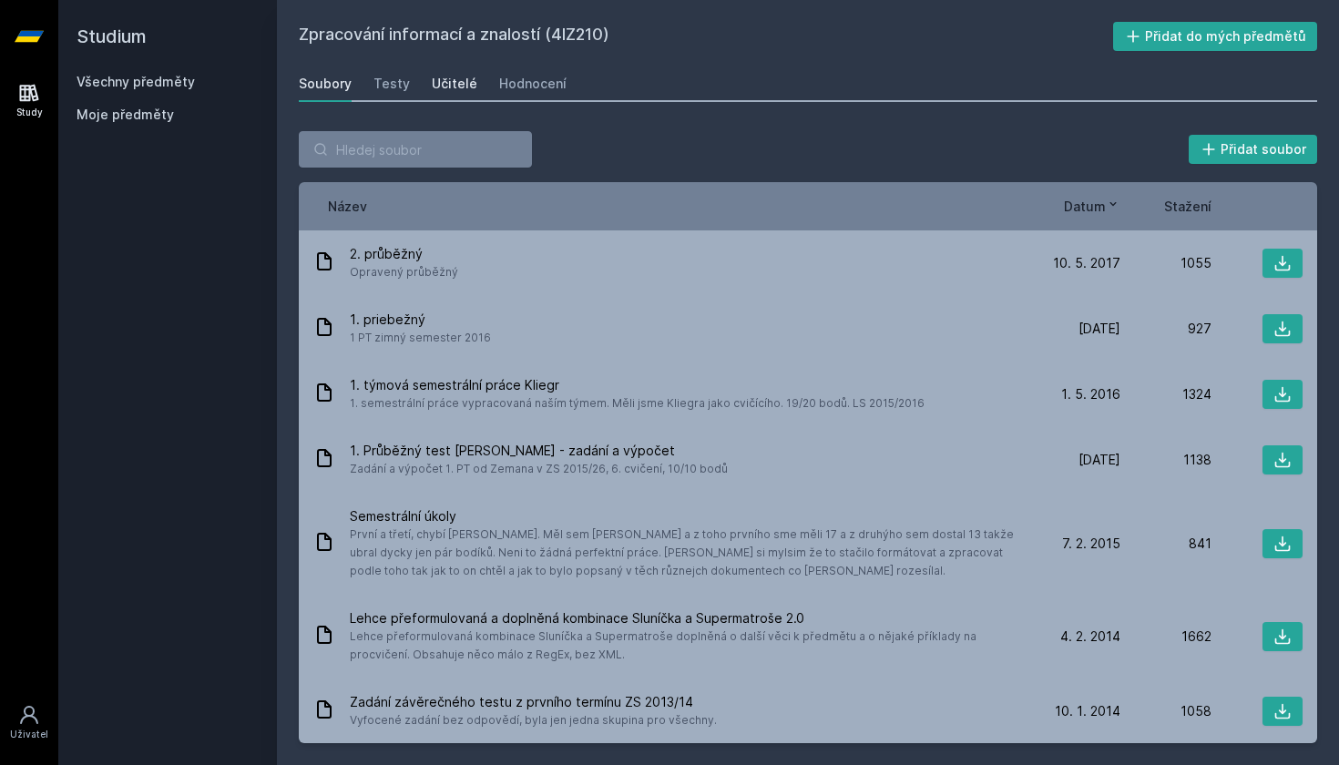
click at [459, 84] on div "Učitelé" at bounding box center [455, 84] width 46 height 18
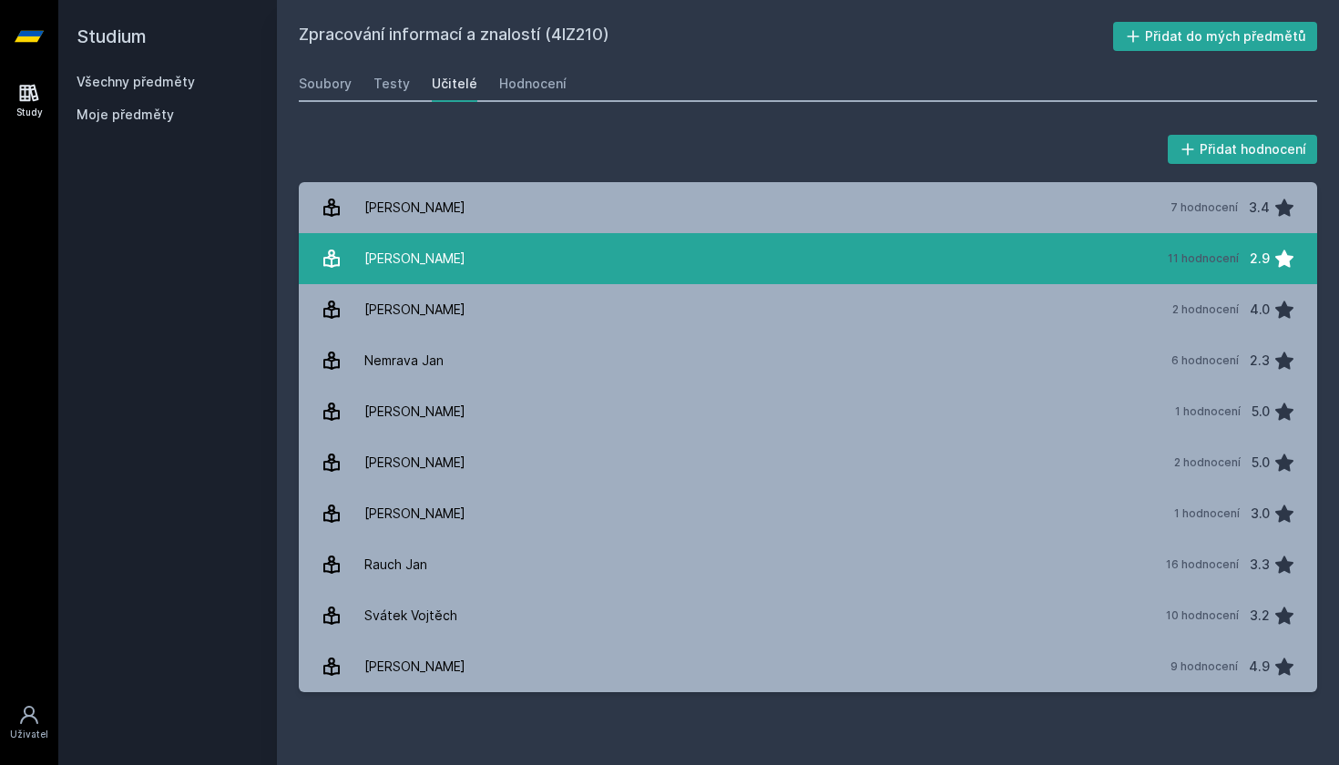
click at [508, 253] on link "[PERSON_NAME] 11 hodnocení 2.9" at bounding box center [808, 258] width 1019 height 51
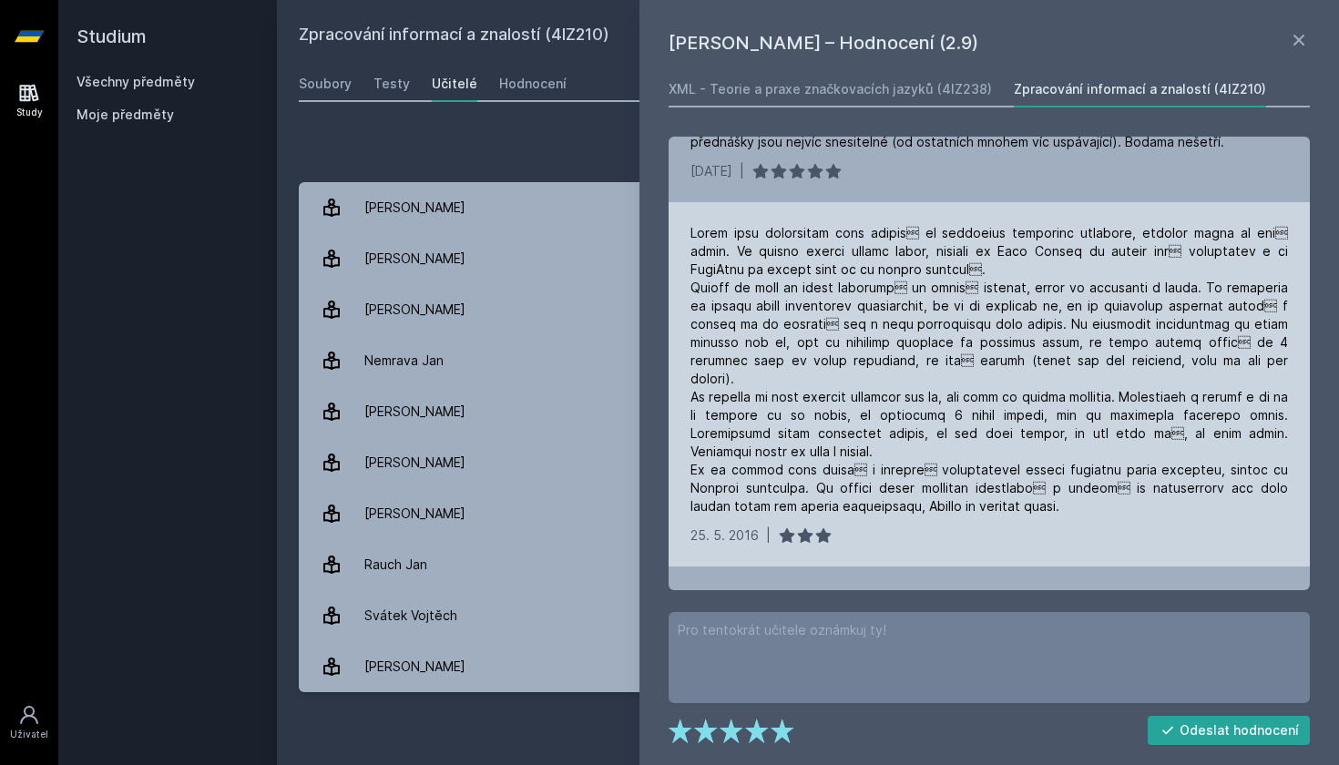
scroll to position [721, 0]
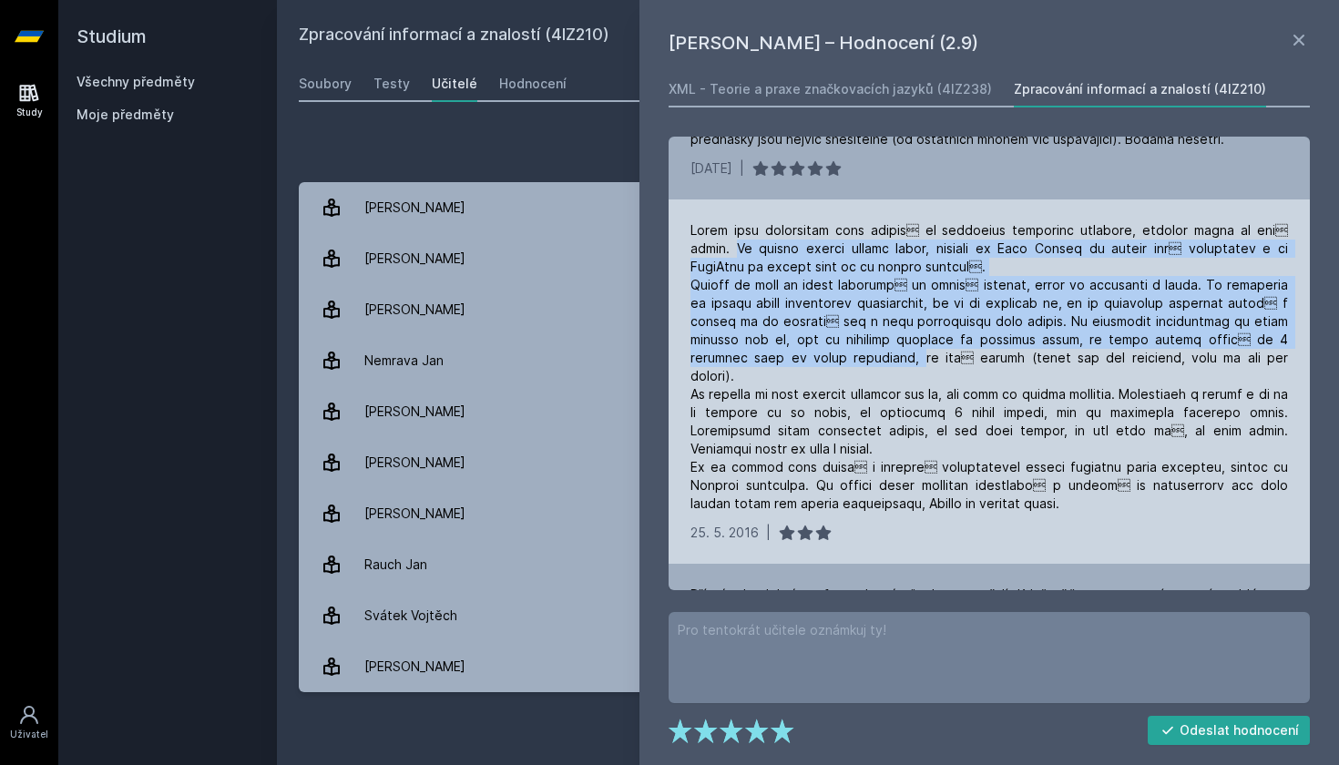
drag, startPoint x: 739, startPoint y: 251, endPoint x: 924, endPoint y: 361, distance: 215.3
click at [924, 361] on div at bounding box center [990, 367] width 598 height 292
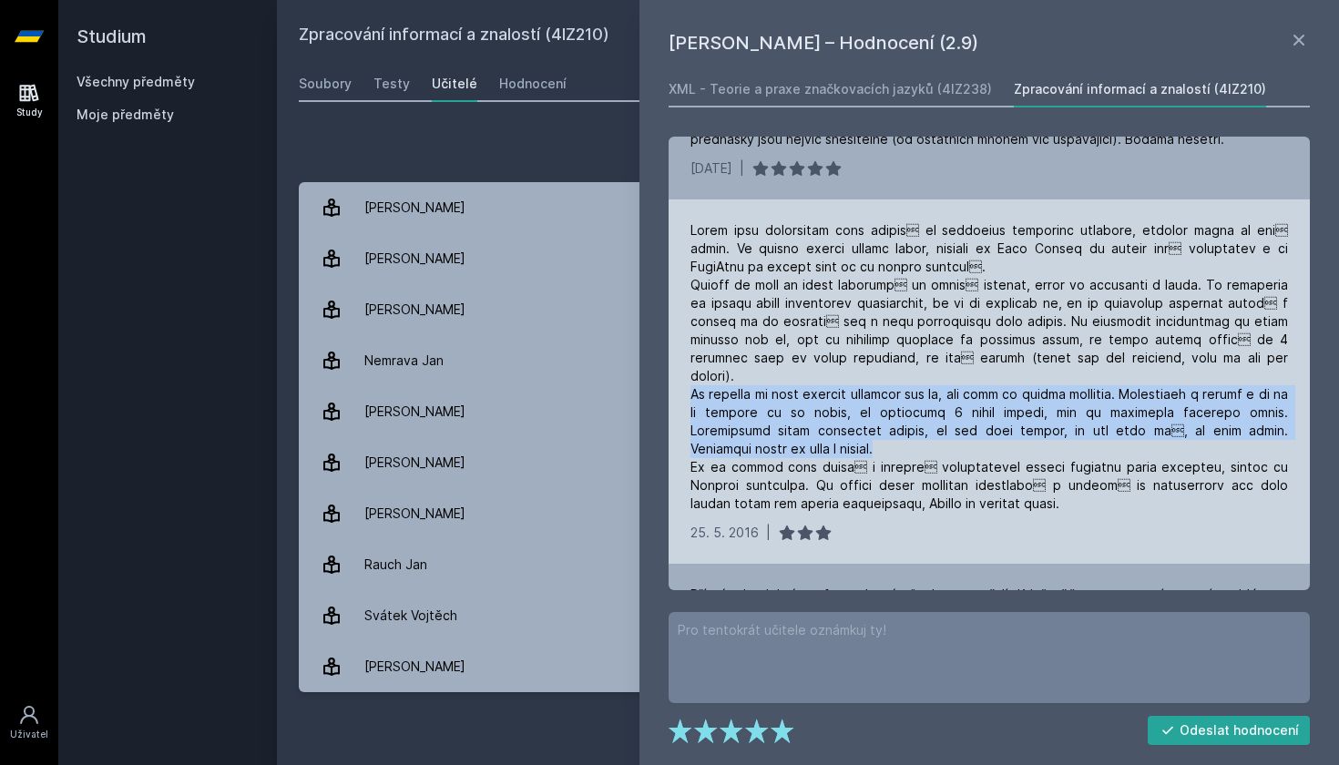
drag, startPoint x: 683, startPoint y: 394, endPoint x: 822, endPoint y: 444, distance: 147.3
click at [822, 444] on div "[DATE] |" at bounding box center [989, 382] width 641 height 364
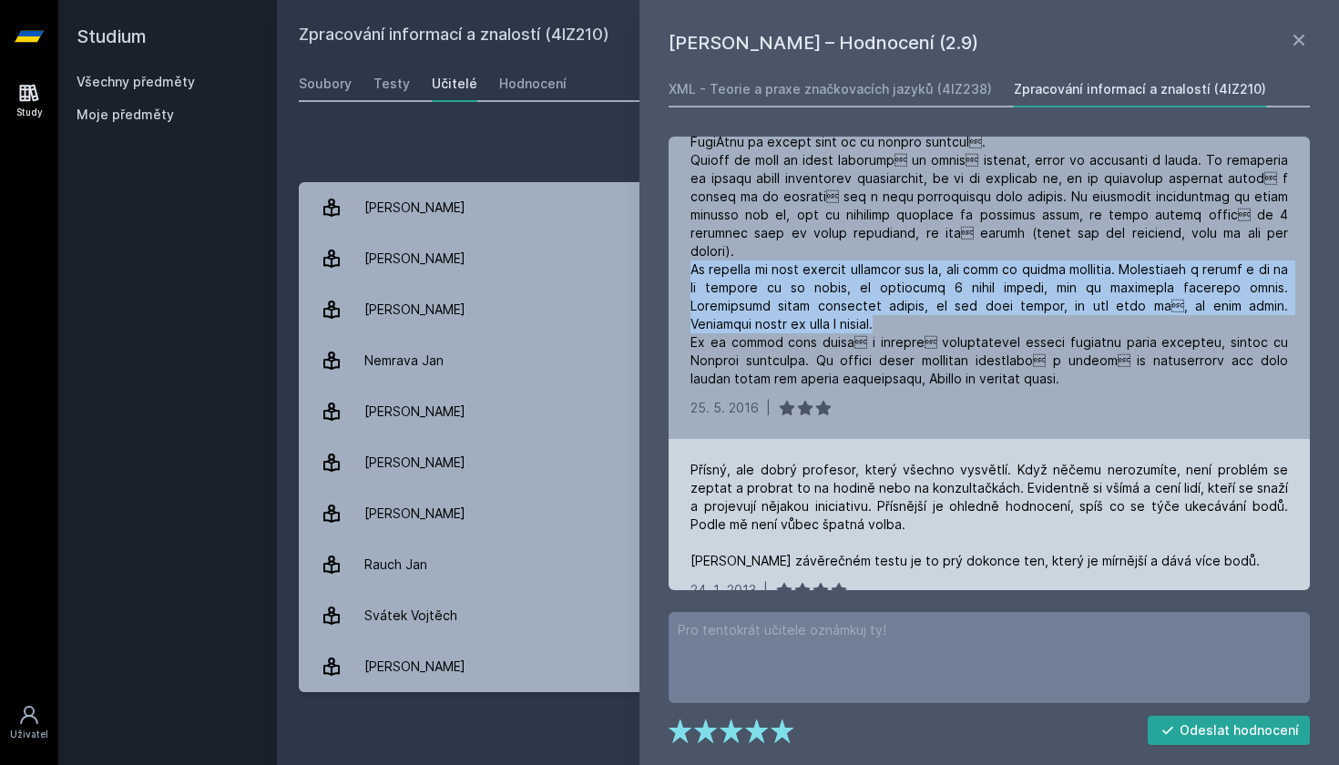
scroll to position [862, 0]
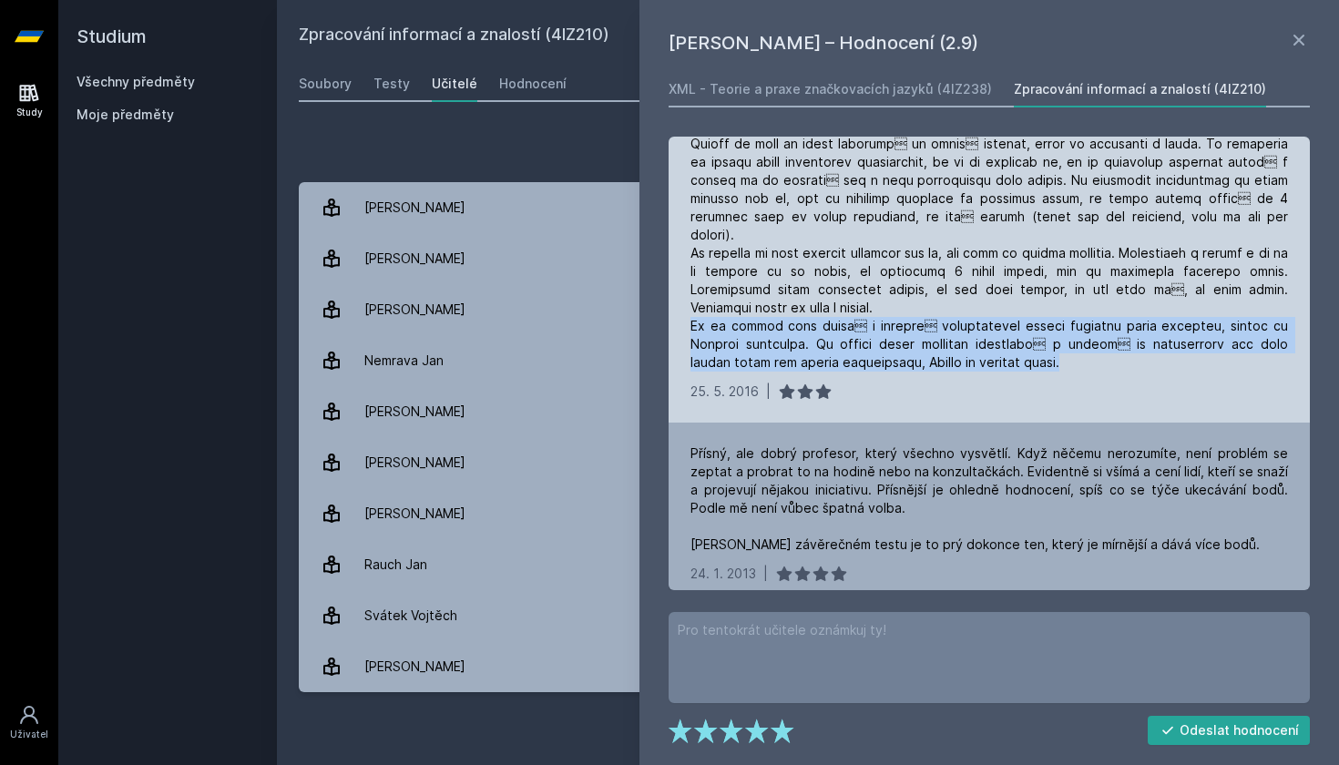
drag, startPoint x: 693, startPoint y: 322, endPoint x: 1085, endPoint y: 361, distance: 393.7
click at [1085, 361] on div at bounding box center [990, 226] width 598 height 292
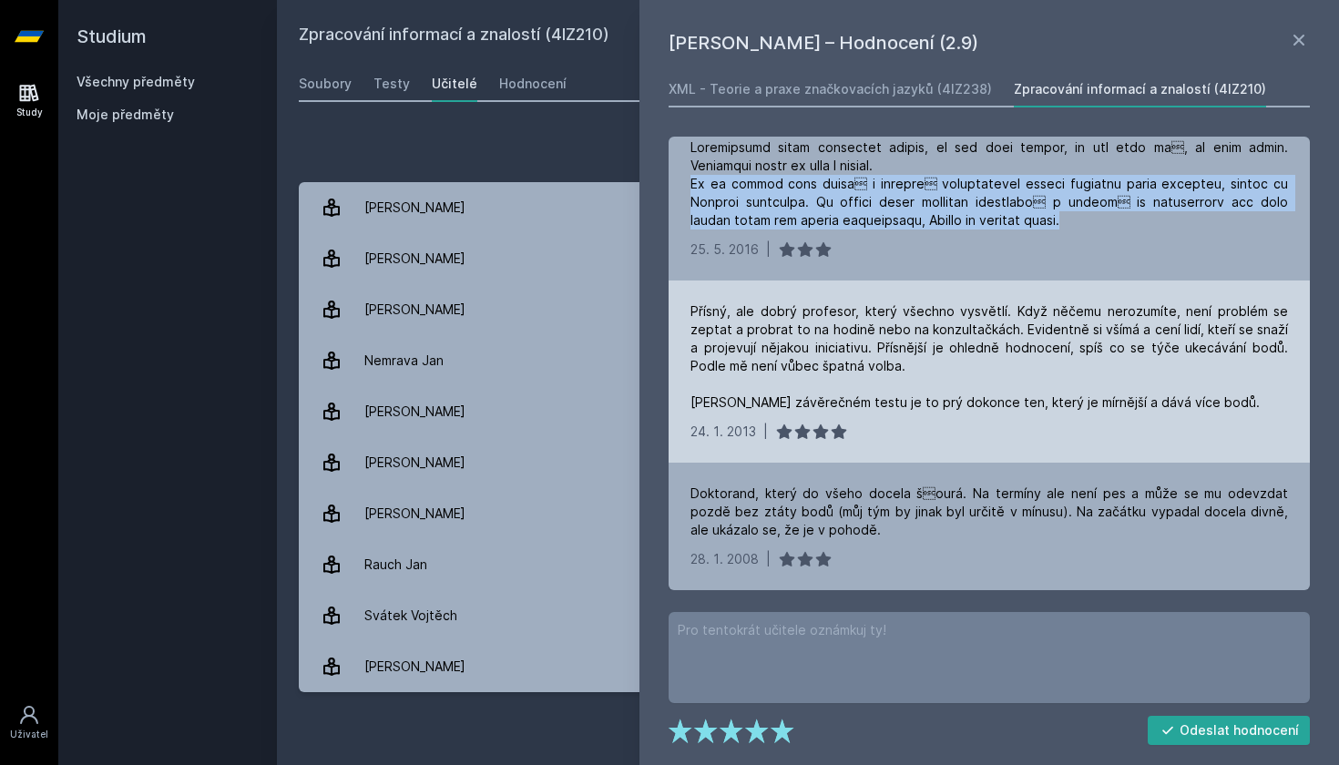
scroll to position [0, 0]
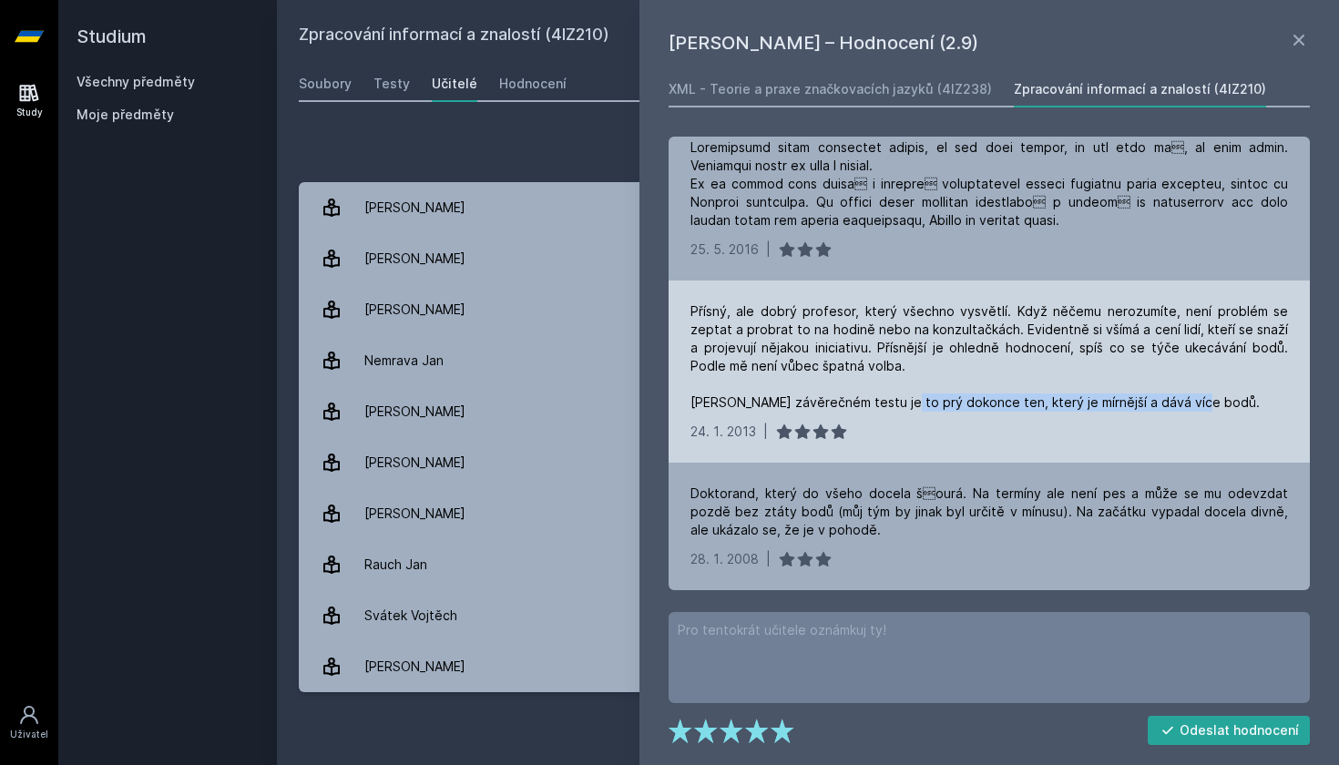
drag, startPoint x: 888, startPoint y: 404, endPoint x: 1191, endPoint y: 403, distance: 302.5
click at [1191, 403] on div "Přísný, ale dobrý profesor, který všechno vysvětlí. Když něčemu nerozumíte, nen…" at bounding box center [990, 356] width 598 height 109
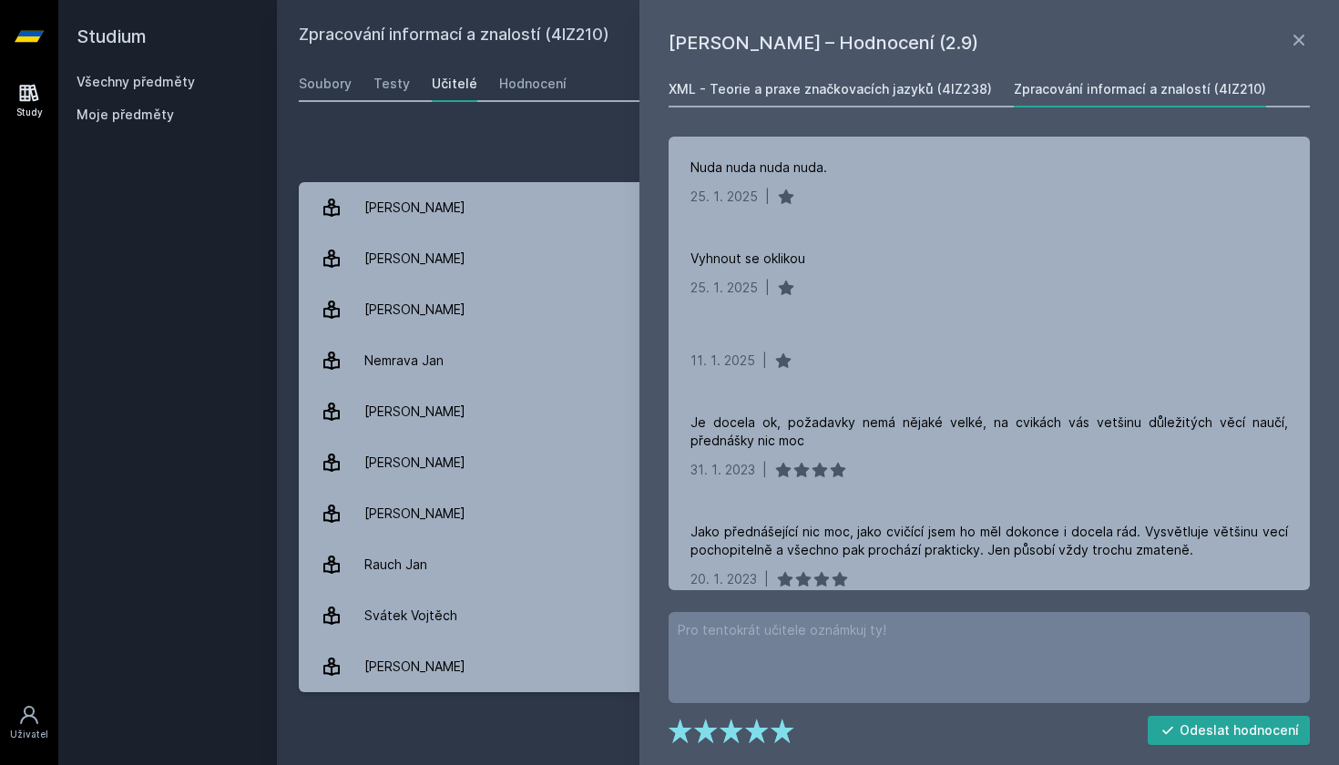
click at [890, 92] on div "XML - Teorie a praxe značkovacích jazyků (4IZ238)" at bounding box center [830, 89] width 323 height 18
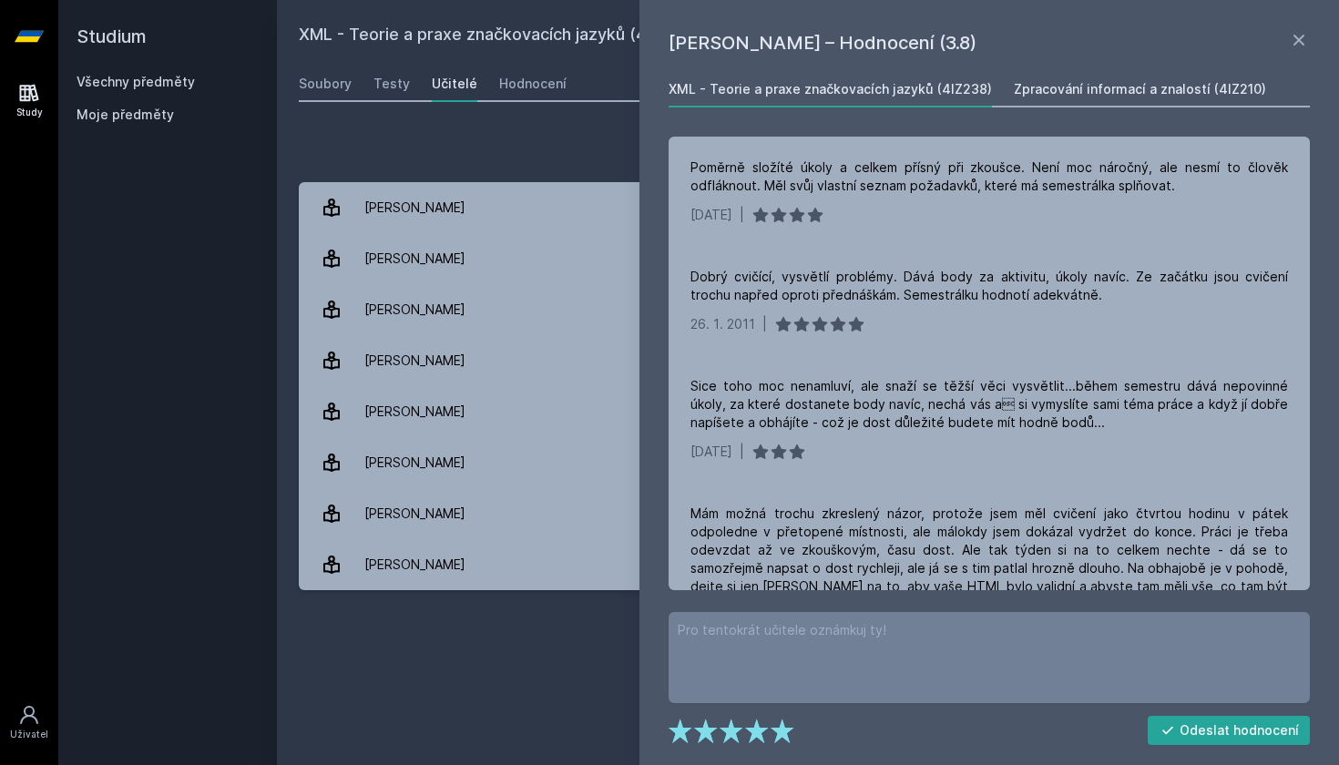
click at [1085, 77] on link "Zpracování informací a znalostí (4IZ210)" at bounding box center [1140, 89] width 252 height 36
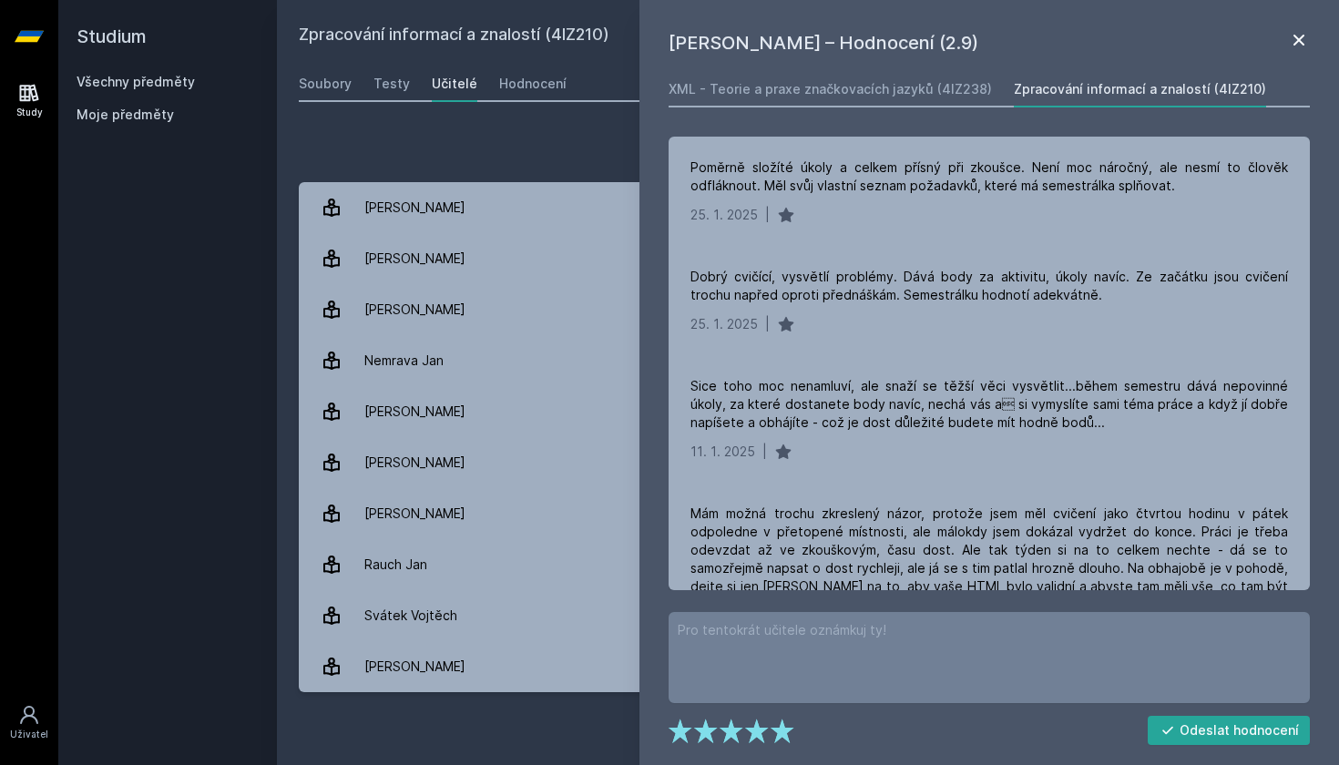
click at [1302, 37] on icon at bounding box center [1299, 40] width 11 height 11
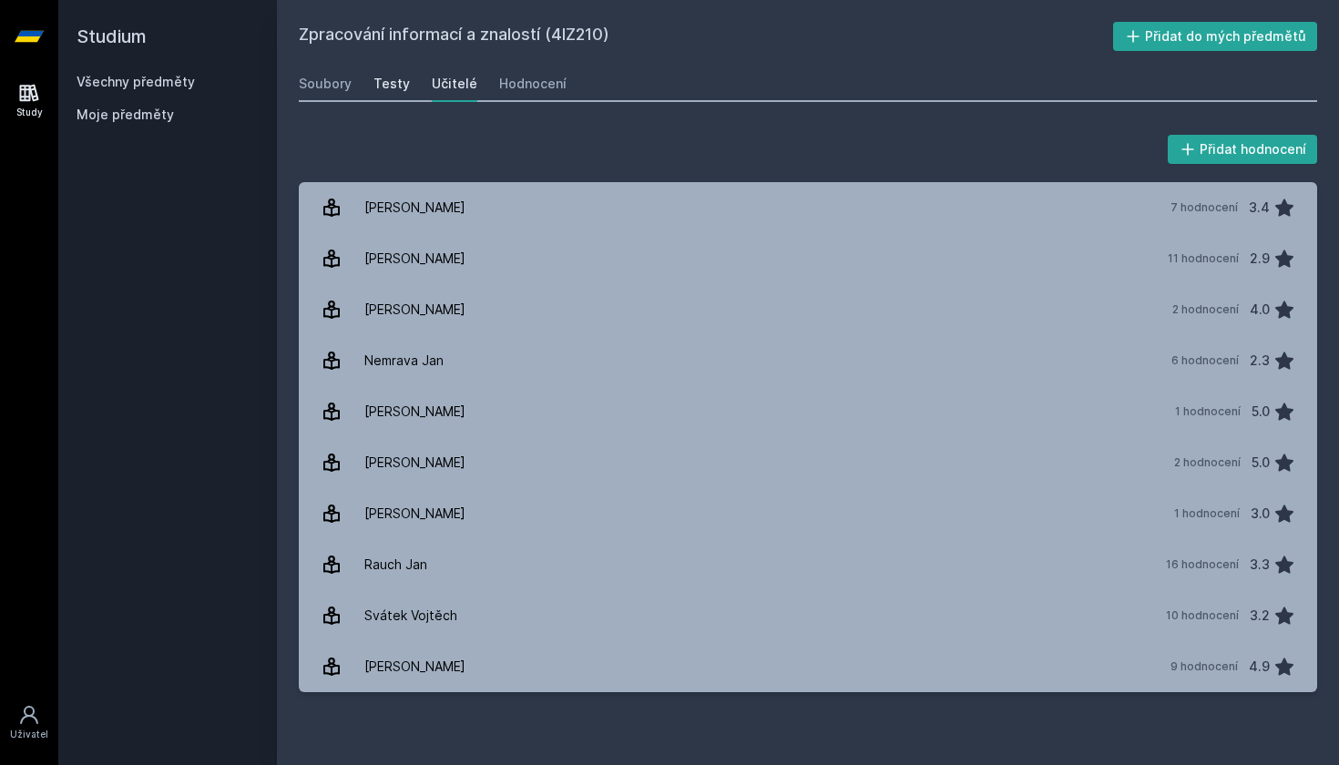
click at [397, 87] on div "Testy" at bounding box center [392, 84] width 36 height 18
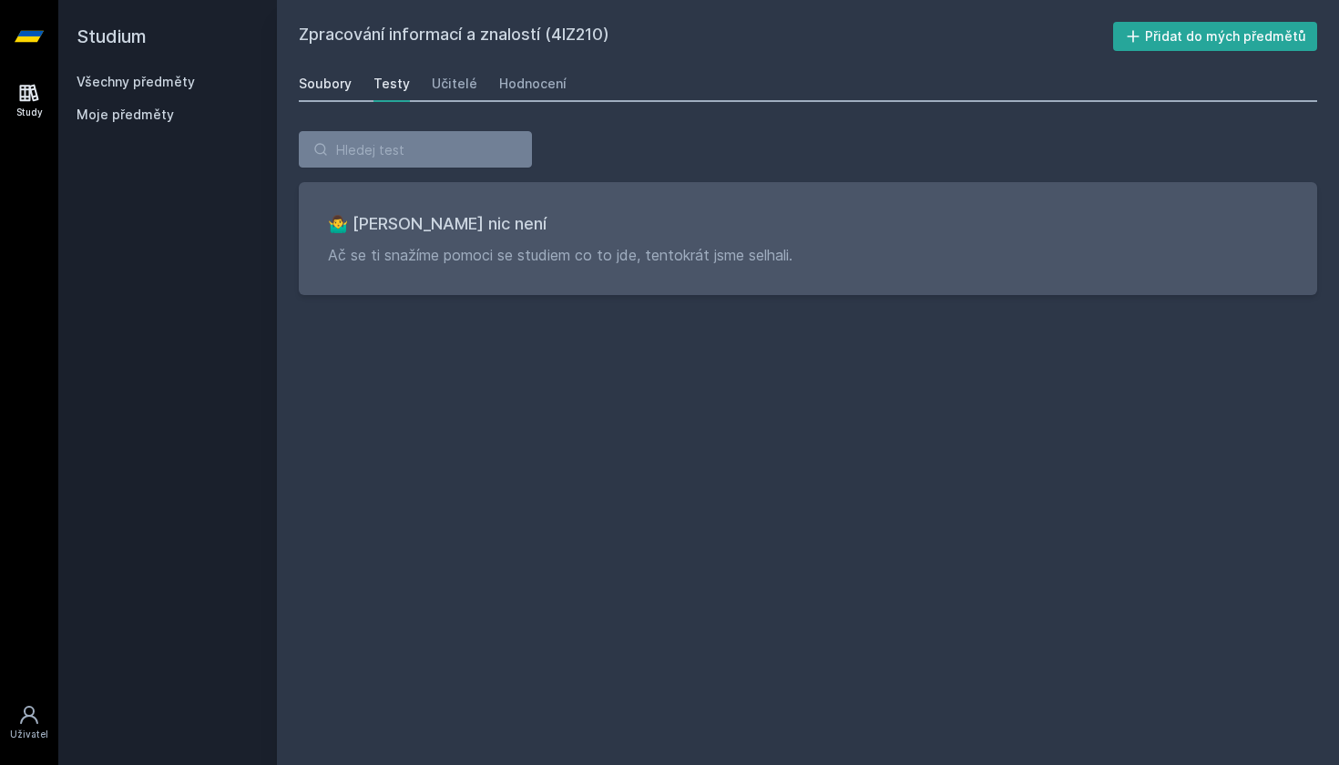
click at [311, 93] on link "Soubory" at bounding box center [325, 84] width 53 height 36
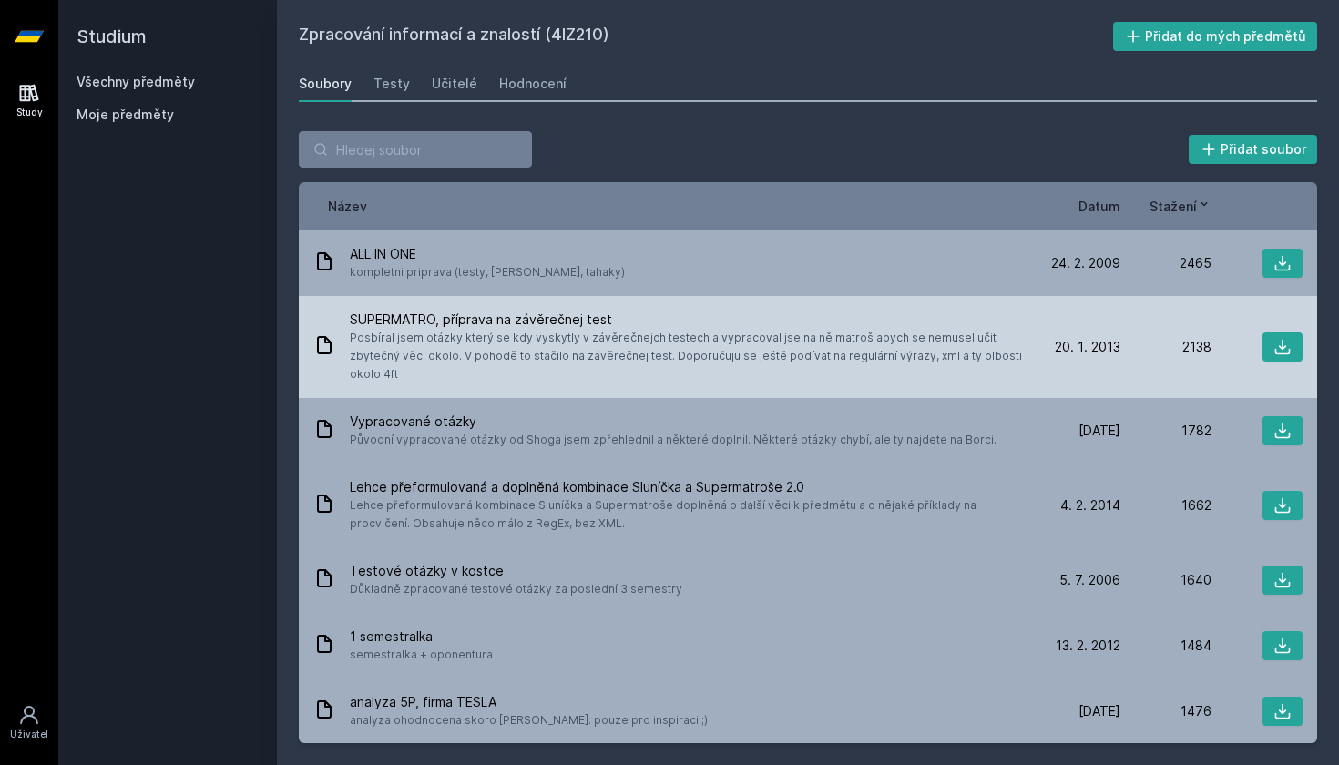
drag, startPoint x: 630, startPoint y: 342, endPoint x: 924, endPoint y: 354, distance: 294.5
click at [924, 354] on span "Posbíral jsem otázky který se kdy vyskytly v závěrečnejch testech a vypracoval …" at bounding box center [686, 356] width 672 height 55
click at [1288, 338] on icon at bounding box center [1283, 347] width 18 height 18
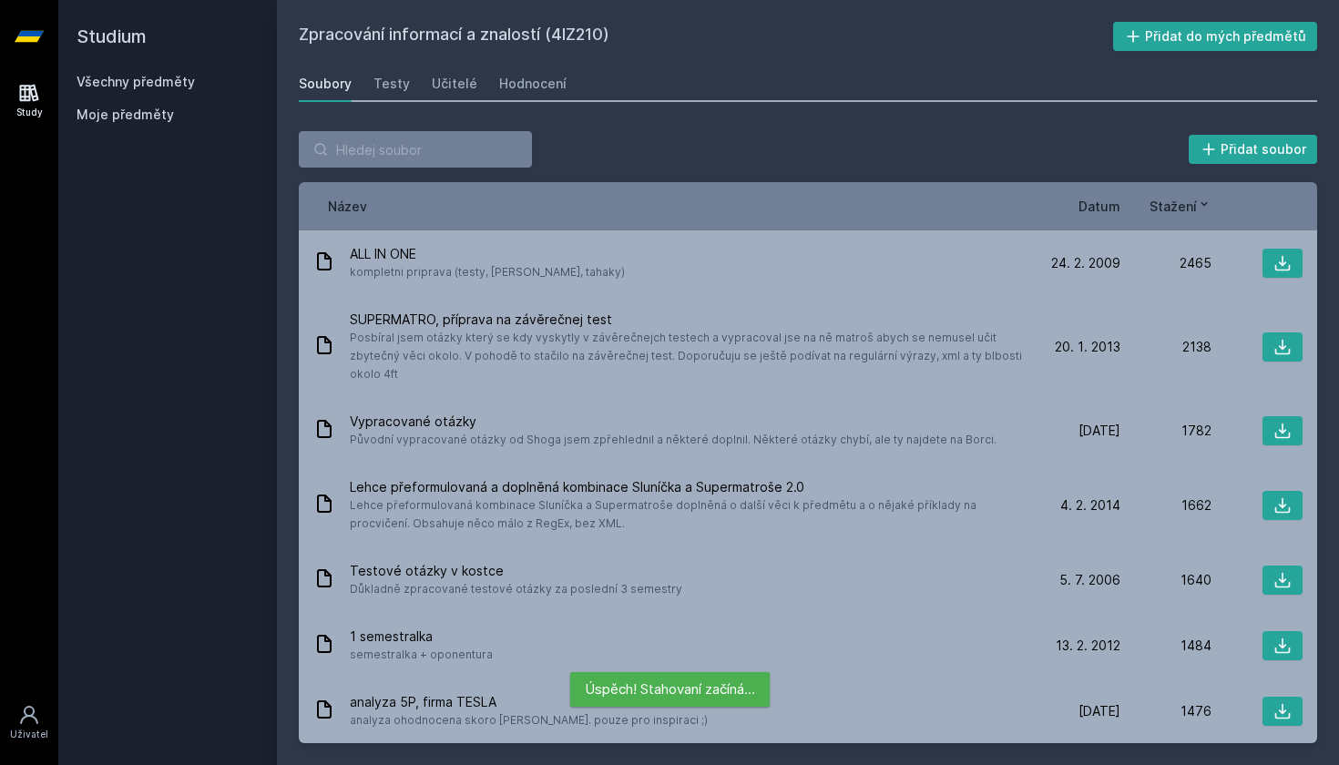
click at [548, 137] on div "Přidat soubor" at bounding box center [808, 149] width 1019 height 36
